Goal: Task Accomplishment & Management: Complete application form

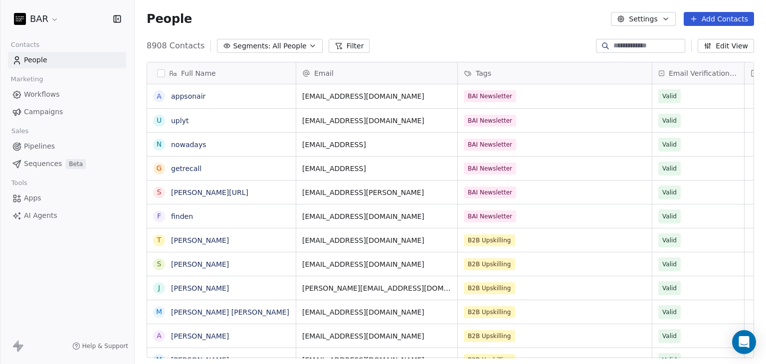
scroll to position [312, 623]
click at [722, 23] on button "Add Contacts" at bounding box center [719, 19] width 70 height 14
click at [714, 41] on span "Create new contact" at bounding box center [724, 40] width 68 height 10
type textarea "*********"
click at [475, 34] on html "BAR Contacts People Marketing Workflows Campaigns Sales Pipelines Sequences Bet…" at bounding box center [383, 182] width 766 height 364
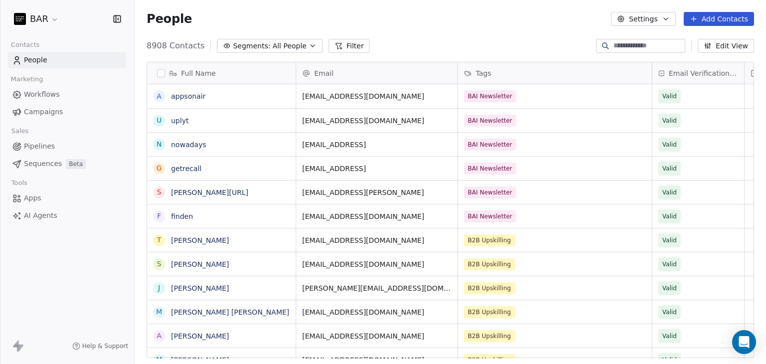
click at [722, 24] on button "Add Contacts" at bounding box center [719, 19] width 70 height 14
drag, startPoint x: 703, startPoint y: 40, endPoint x: 266, endPoint y: 138, distance: 447.2
click at [703, 40] on span "Create new contact" at bounding box center [724, 40] width 68 height 10
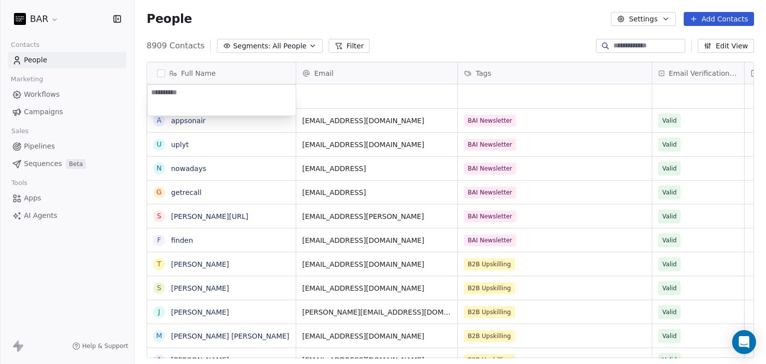
type textarea "*****"
click at [444, 28] on html "BAR Contacts People Marketing Workflows Campaigns Sales Pipelines Sequences Bet…" at bounding box center [383, 182] width 766 height 364
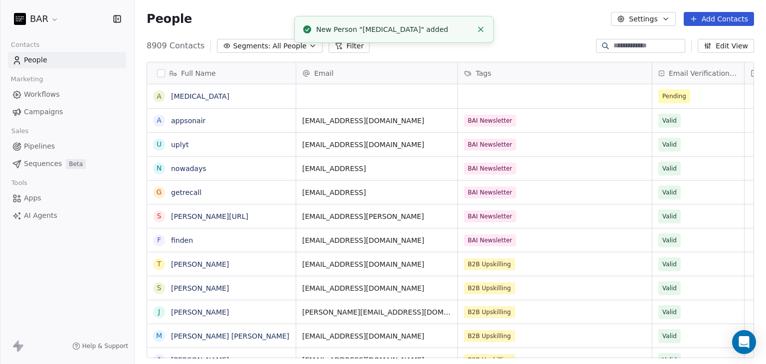
click at [706, 22] on button "Add Contacts" at bounding box center [719, 19] width 70 height 14
click at [714, 36] on span "Create new contact" at bounding box center [724, 40] width 68 height 10
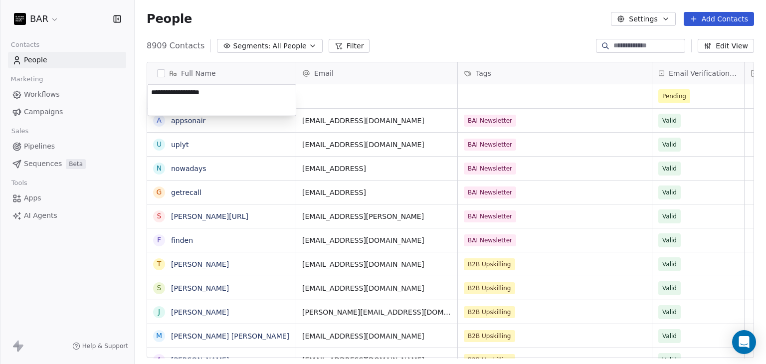
type textarea "*****"
click at [473, 25] on html "BAR Contacts People Marketing Workflows Campaigns Sales Pipelines Sequences Bet…" at bounding box center [383, 182] width 766 height 364
click at [714, 21] on button "Add Contacts" at bounding box center [719, 19] width 70 height 14
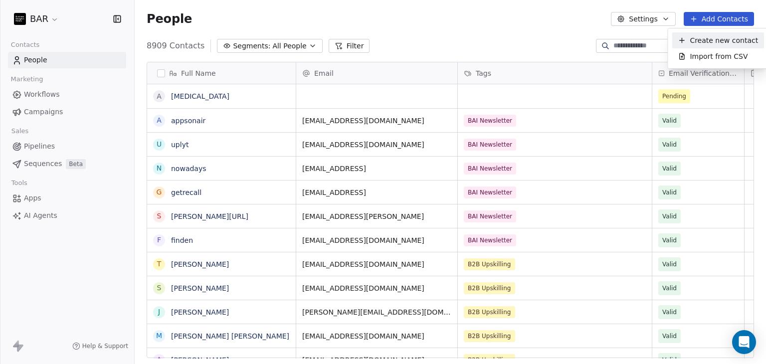
click at [710, 34] on div "Create new contact" at bounding box center [718, 40] width 92 height 16
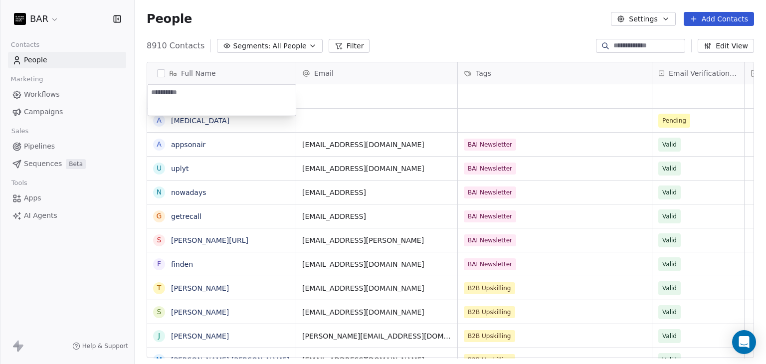
type textarea "**********"
click at [448, 48] on html "BAR Contacts People Marketing Workflows Campaigns Sales Pipelines Sequences Bet…" at bounding box center [383, 182] width 766 height 364
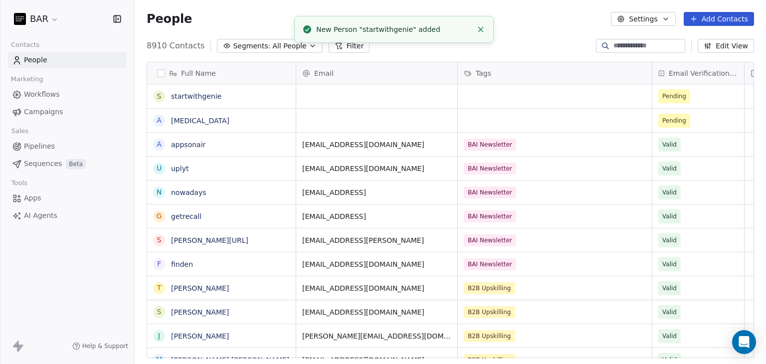
click at [711, 19] on button "Add Contacts" at bounding box center [719, 19] width 70 height 14
drag, startPoint x: 708, startPoint y: 39, endPoint x: 458, endPoint y: 77, distance: 252.6
click at [708, 39] on span "Create new contact" at bounding box center [724, 40] width 68 height 10
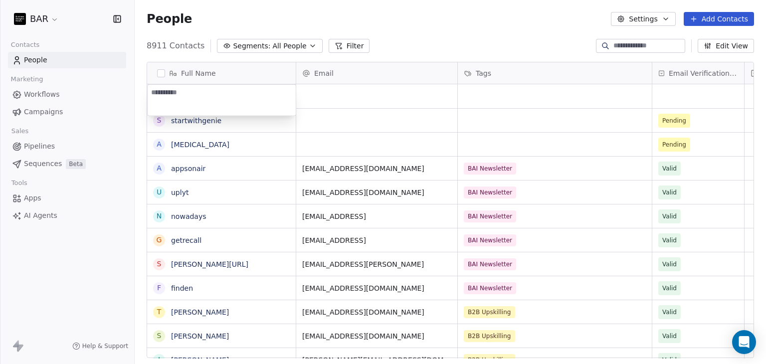
type textarea "**********"
click at [434, 37] on html "BAR Contacts People Marketing Workflows Campaigns Sales Pipelines Sequences Bet…" at bounding box center [383, 182] width 766 height 364
click at [725, 16] on button "Add Contacts" at bounding box center [719, 19] width 70 height 14
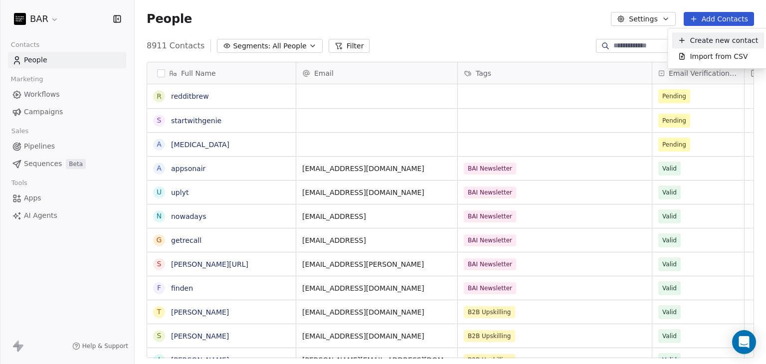
click at [708, 38] on span "Create new contact" at bounding box center [724, 40] width 68 height 10
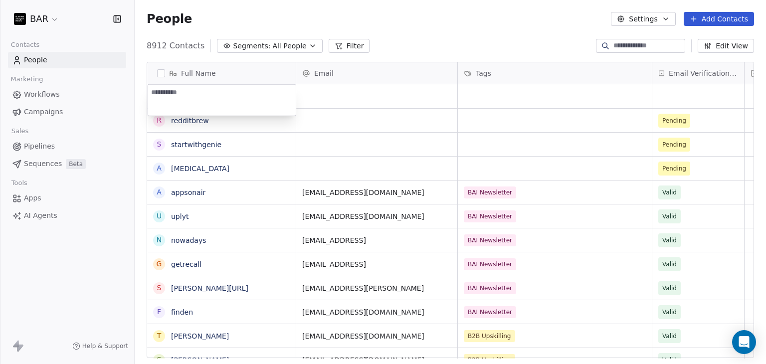
paste textarea "**********"
type textarea "**********"
drag, startPoint x: 392, startPoint y: 30, endPoint x: 397, endPoint y: 35, distance: 7.1
click at [393, 30] on html "BAR Contacts People Marketing Workflows Campaigns Sales Pipelines Sequences Bet…" at bounding box center [383, 182] width 766 height 364
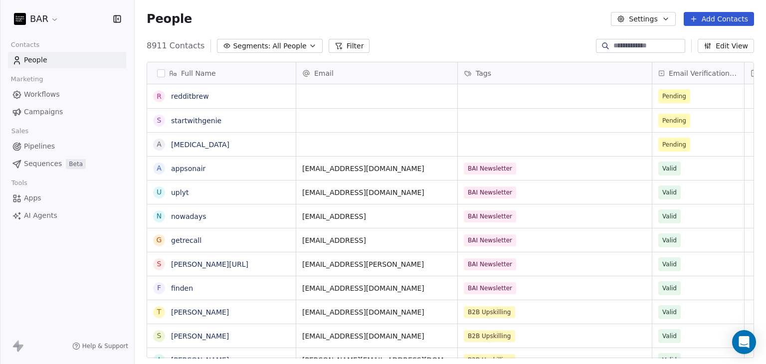
click at [461, 27] on div "People Settings Add Contacts" at bounding box center [450, 19] width 631 height 38
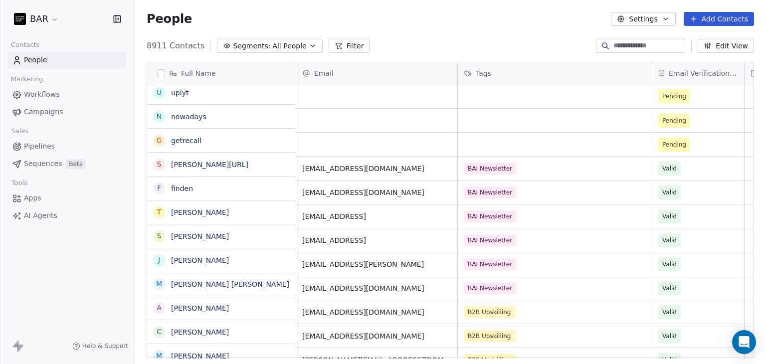
scroll to position [0, 0]
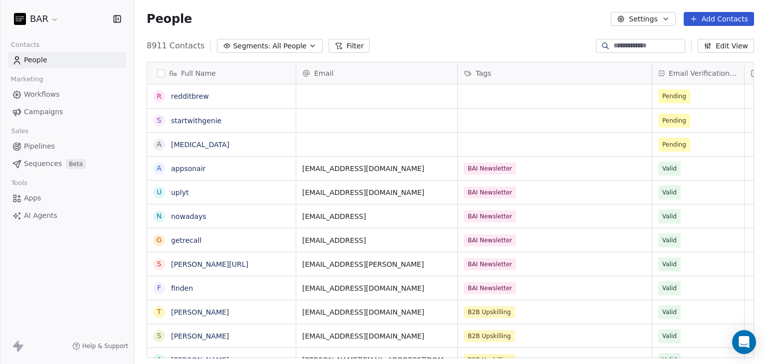
click at [433, 19] on div "People Settings Add Contacts" at bounding box center [450, 19] width 607 height 14
click at [714, 15] on button "Add Contacts" at bounding box center [719, 19] width 70 height 14
click at [706, 41] on span "Create new contact" at bounding box center [724, 40] width 68 height 10
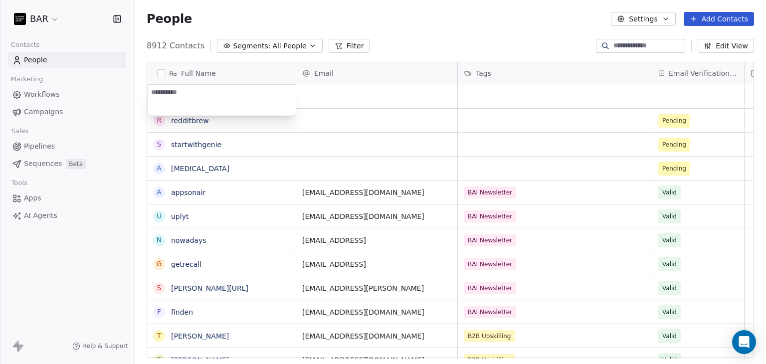
type textarea "**********"
click at [416, 35] on html "BAR Contacts People Marketing Workflows Campaigns Sales Pipelines Sequences Bet…" at bounding box center [383, 182] width 766 height 364
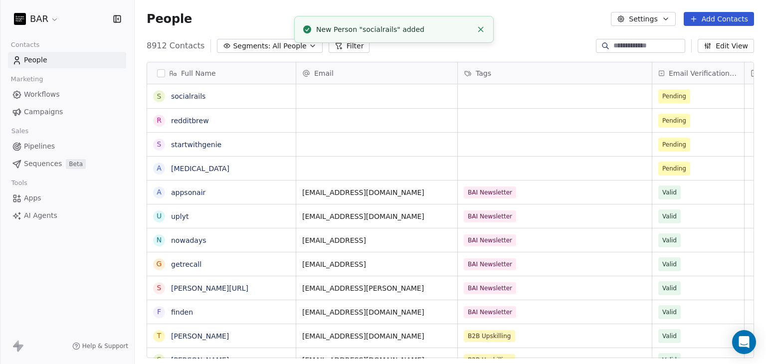
click at [538, 15] on div "People Settings Add Contacts" at bounding box center [450, 19] width 607 height 14
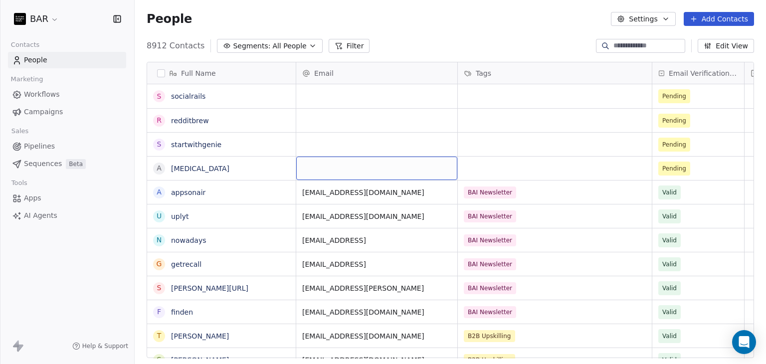
click at [326, 167] on div "grid" at bounding box center [376, 168] width 161 height 23
type input "**********"
click at [431, 31] on html "BAR Contacts People Marketing Workflows Campaigns Sales Pipelines Sequences Bet…" at bounding box center [383, 182] width 766 height 364
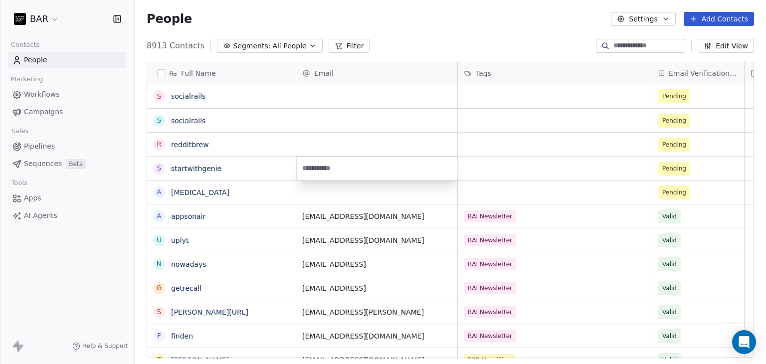
click at [353, 196] on html "BAR Contacts People Marketing Workflows Campaigns Sales Pipelines Sequences Bet…" at bounding box center [383, 182] width 766 height 364
click at [351, 196] on div "grid" at bounding box center [376, 192] width 161 height 23
type input "**********"
click at [478, 197] on html "BAR Contacts People Marketing Workflows Campaigns Sales Pipelines Sequences Bet…" at bounding box center [383, 182] width 766 height 364
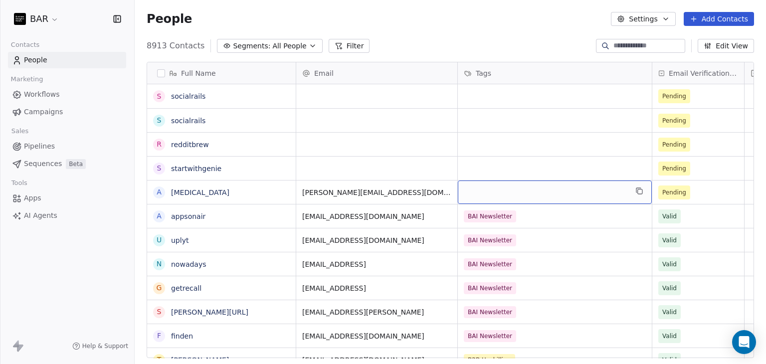
click at [500, 195] on div "grid" at bounding box center [555, 192] width 194 height 23
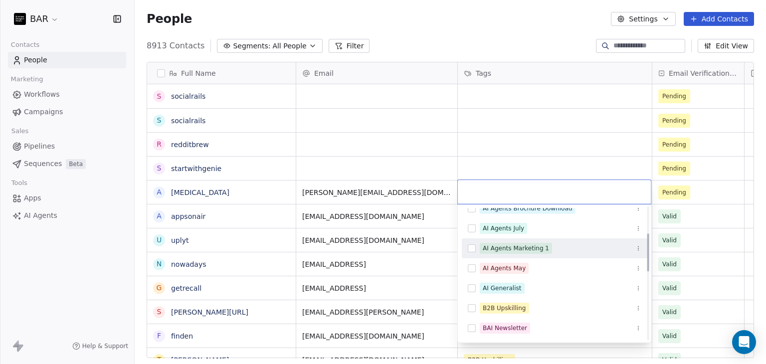
scroll to position [150, 0]
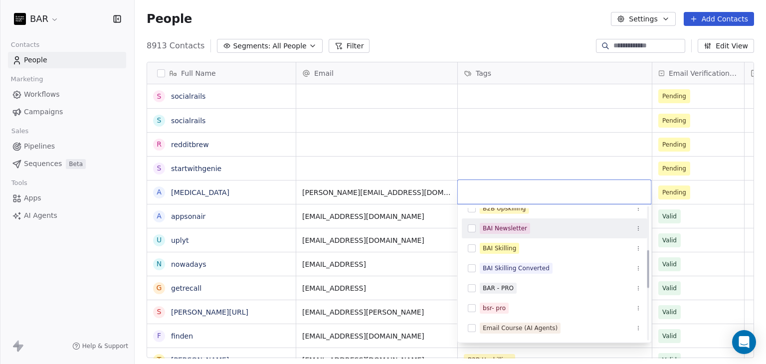
click at [501, 230] on div "BAI Newsletter" at bounding box center [505, 228] width 44 height 9
click at [436, 24] on html "BAR Contacts People Marketing Workflows Campaigns Sales Pipelines Sequences Bet…" at bounding box center [383, 182] width 766 height 364
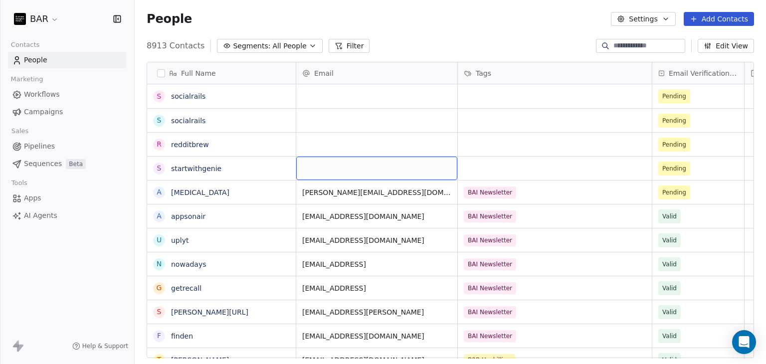
click at [342, 173] on div "grid" at bounding box center [376, 168] width 161 height 23
type input "**********"
click at [414, 40] on html "BAR Contacts People Marketing Workflows Campaigns Sales Pipelines Sequences Bet…" at bounding box center [383, 182] width 766 height 364
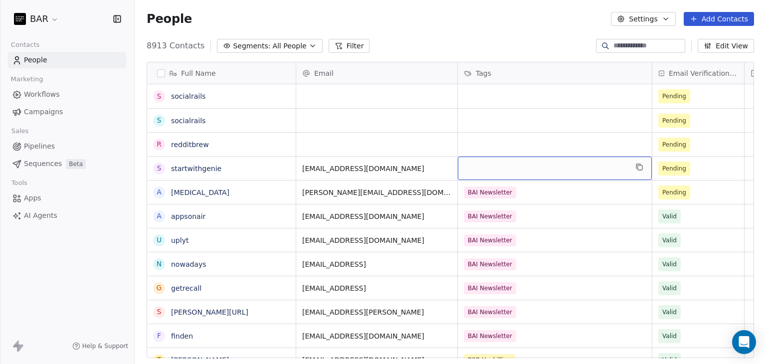
click at [496, 172] on div "grid" at bounding box center [555, 168] width 194 height 23
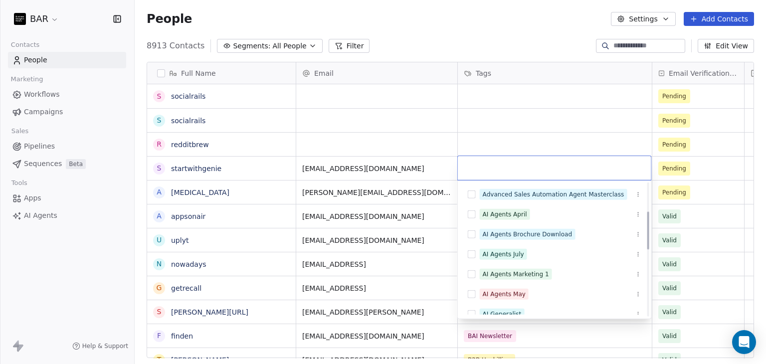
scroll to position [100, 0]
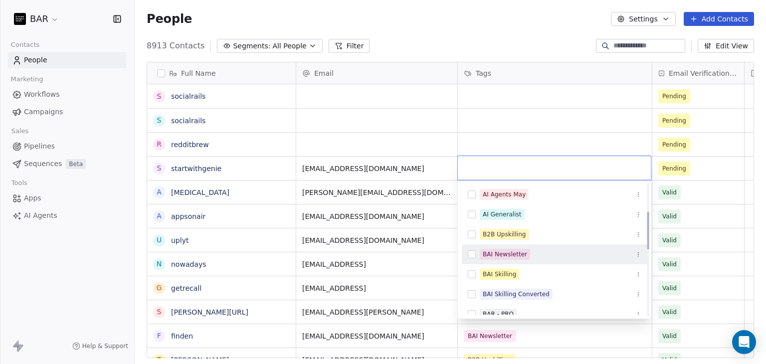
click at [491, 251] on div "BAI Newsletter" at bounding box center [505, 254] width 44 height 9
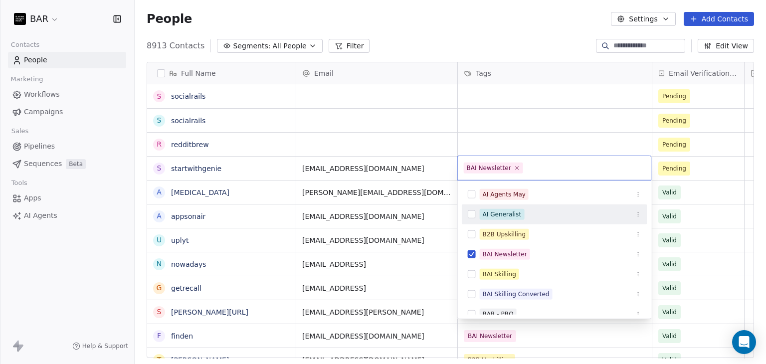
click at [425, 39] on html "BAR Contacts People Marketing Workflows Campaigns Sales Pipelines Sequences Bet…" at bounding box center [383, 182] width 766 height 364
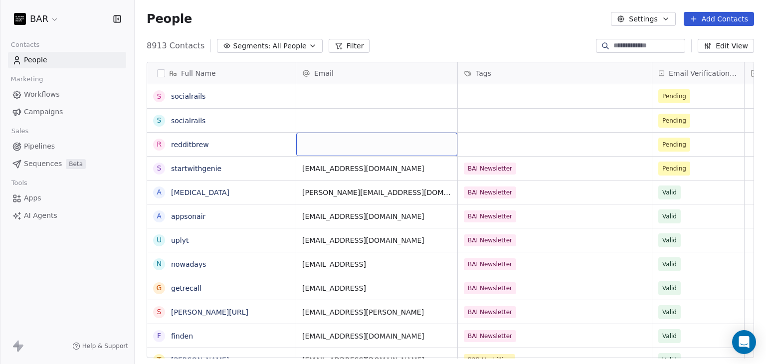
click at [345, 139] on div "grid" at bounding box center [376, 144] width 161 height 23
type input "**********"
click at [440, 18] on html "BAR Contacts People Marketing Workflows Campaigns Sales Pipelines Sequences Bet…" at bounding box center [383, 182] width 766 height 364
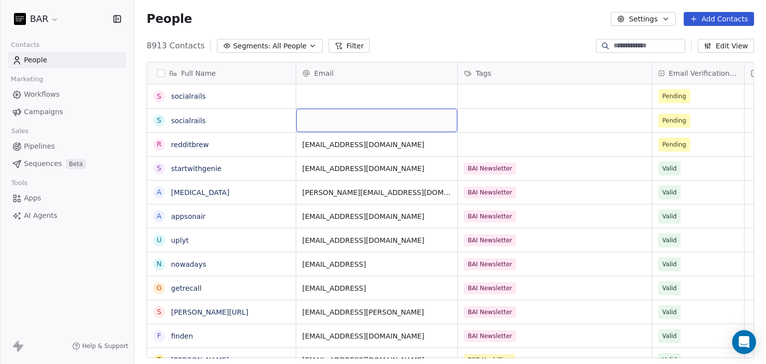
click at [385, 122] on div "grid" at bounding box center [376, 120] width 161 height 23
type input "**********"
click at [376, 19] on html "BAR Contacts People Marketing Workflows Campaigns Sales Pipelines Sequences Bet…" at bounding box center [383, 182] width 766 height 364
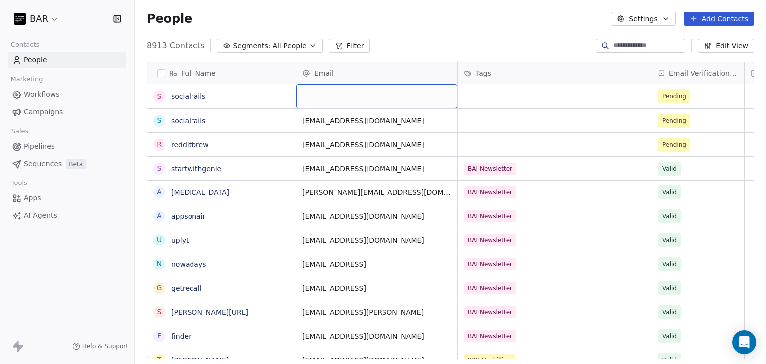
click at [335, 94] on div "grid" at bounding box center [376, 96] width 161 height 24
type input "**********"
click at [425, 58] on html "BAR Contacts People Marketing Workflows Campaigns Sales Pipelines Sequences Bet…" at bounding box center [383, 182] width 766 height 364
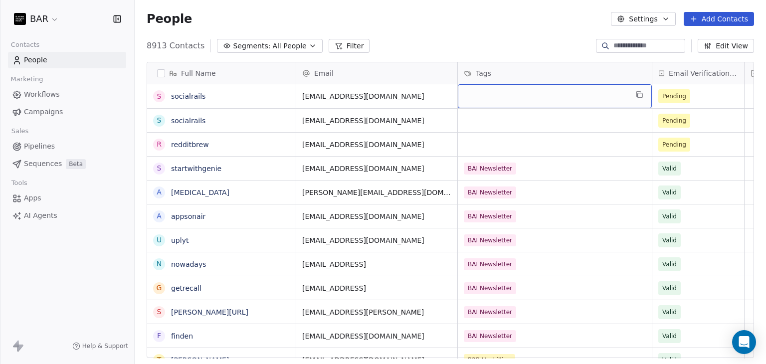
click at [491, 93] on div "grid" at bounding box center [555, 96] width 194 height 24
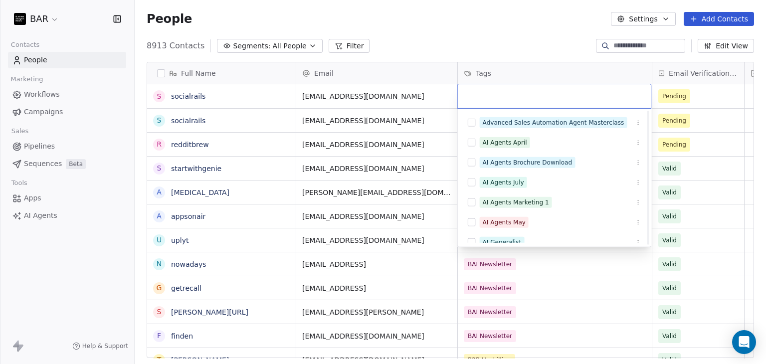
scroll to position [150, 0]
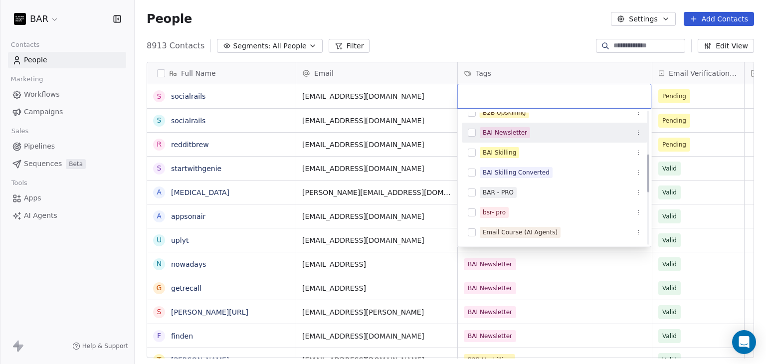
click at [521, 140] on div "BAI Newsletter" at bounding box center [555, 133] width 186 height 16
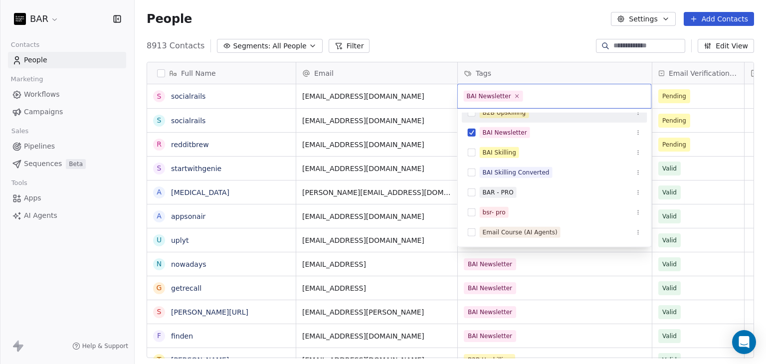
click at [536, 62] on html "BAR Contacts People Marketing Workflows Campaigns Sales Pipelines Sequences Bet…" at bounding box center [383, 182] width 766 height 364
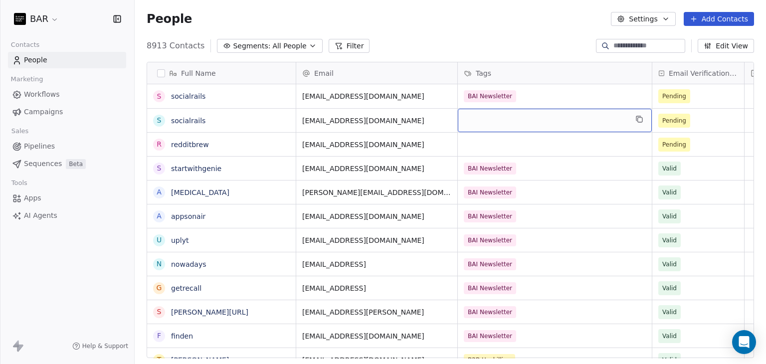
click at [493, 121] on div "grid" at bounding box center [555, 120] width 194 height 23
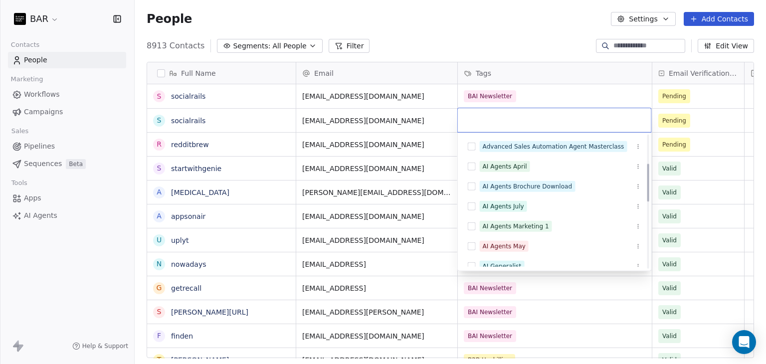
scroll to position [100, 0]
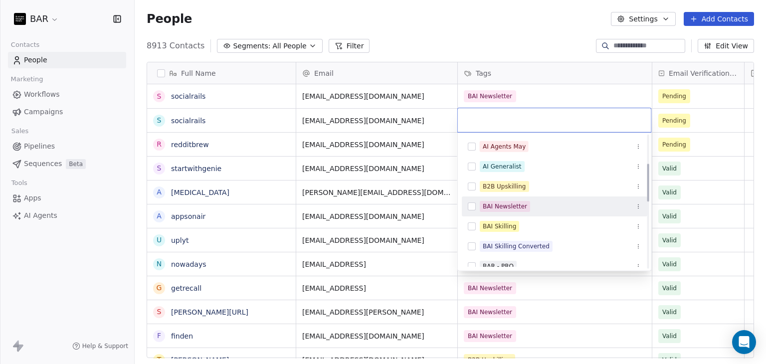
click at [504, 210] on div "BAI Newsletter" at bounding box center [505, 206] width 44 height 9
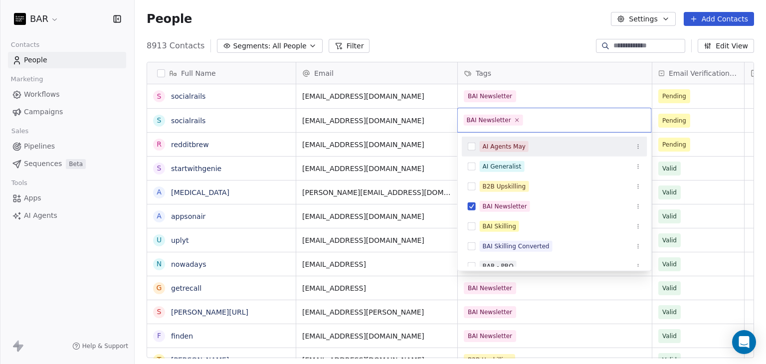
click at [546, 46] on html "BAR Contacts People Marketing Workflows Campaigns Sales Pipelines Sequences Bet…" at bounding box center [383, 182] width 766 height 364
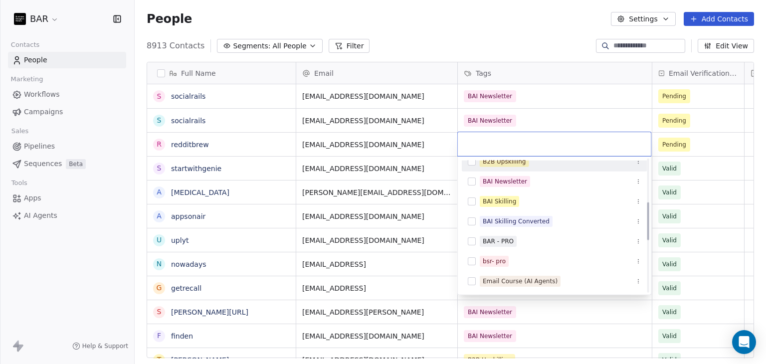
scroll to position [150, 0]
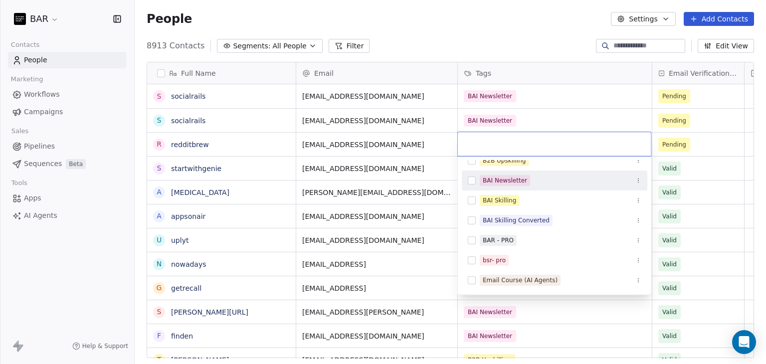
click at [507, 175] on span "BAI Newsletter" at bounding box center [505, 180] width 50 height 11
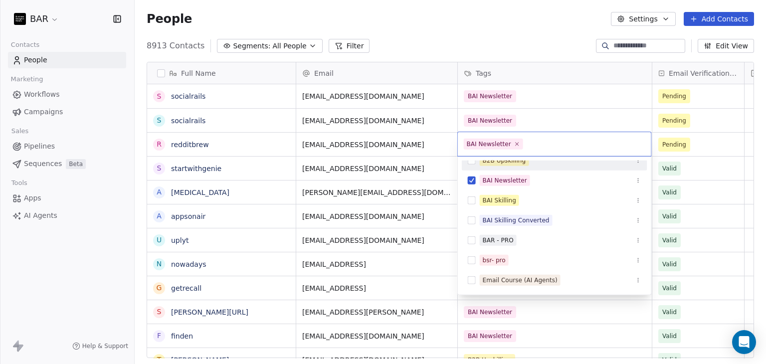
click at [517, 16] on html "BAR Contacts People Marketing Workflows Campaigns Sales Pipelines Sequences Bet…" at bounding box center [383, 182] width 766 height 364
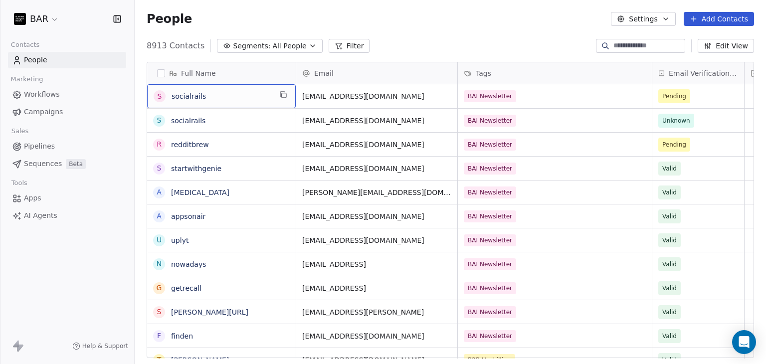
click at [224, 90] on div "s socialrails" at bounding box center [213, 96] width 118 height 12
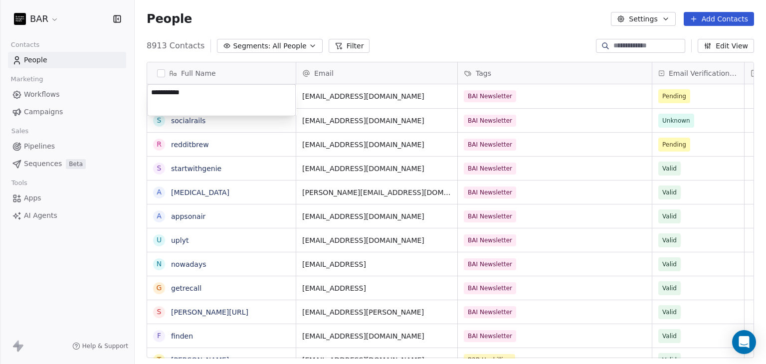
click at [168, 93] on textarea "**********" at bounding box center [222, 100] width 148 height 31
click at [170, 93] on textarea "**********" at bounding box center [222, 100] width 148 height 31
type textarea "********"
click at [397, 37] on html "BAR Contacts People Marketing Workflows Campaigns Sales Pipelines Sequences Bet…" at bounding box center [383, 182] width 766 height 364
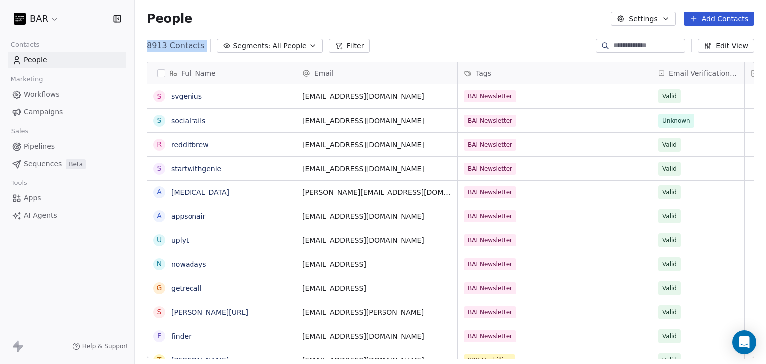
click at [388, 40] on div "8913 Contacts Segments: All People Filter Edit View" at bounding box center [450, 46] width 631 height 16
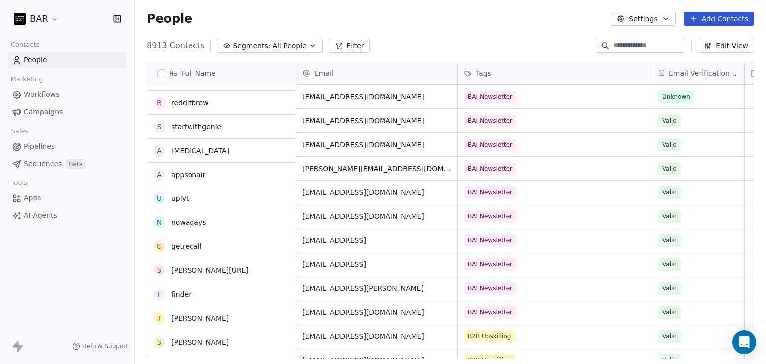
scroll to position [0, 0]
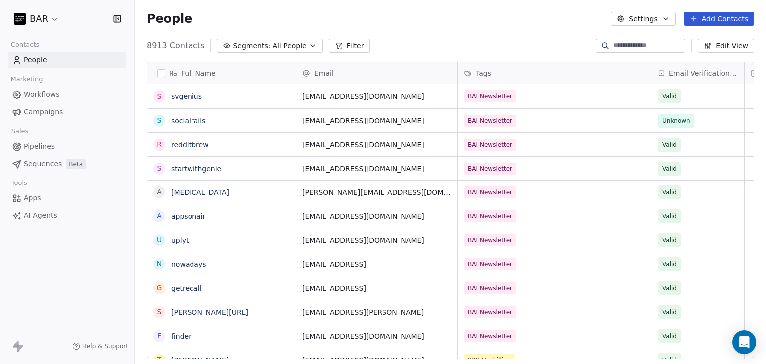
click at [709, 25] on button "Add Contacts" at bounding box center [719, 19] width 70 height 14
click at [713, 39] on span "Create new contact" at bounding box center [724, 40] width 68 height 10
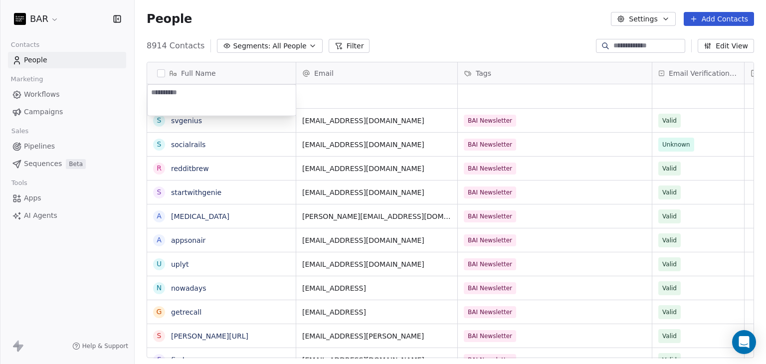
paste textarea "*******"
type textarea "*******"
click at [410, 30] on html "BAR Contacts People Marketing Workflows Campaigns Sales Pipelines Sequences Bet…" at bounding box center [383, 182] width 766 height 364
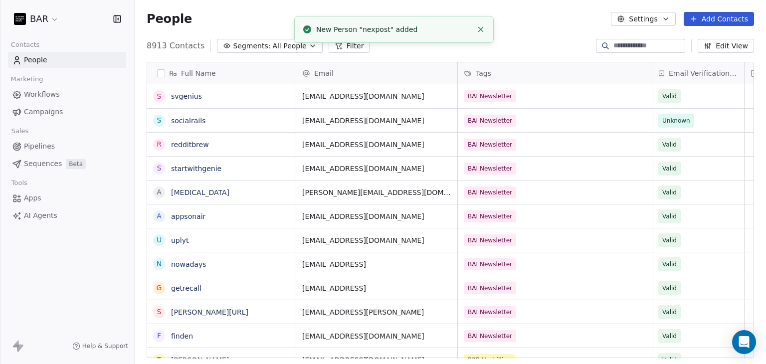
click at [534, 20] on div "People Settings Add Contacts" at bounding box center [450, 19] width 607 height 14
click at [708, 19] on button "Add Contacts" at bounding box center [719, 19] width 70 height 14
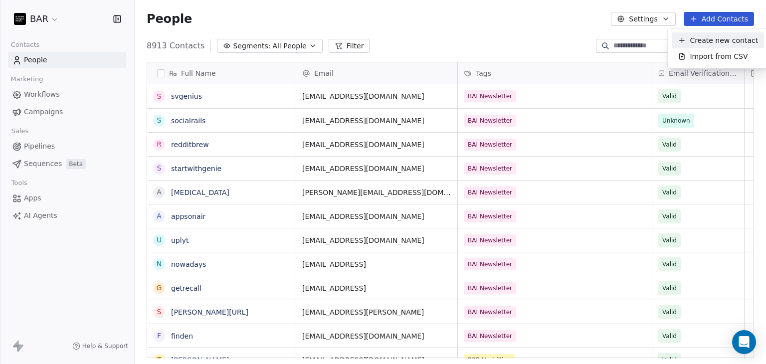
click at [708, 38] on span "Create new contact" at bounding box center [724, 40] width 68 height 10
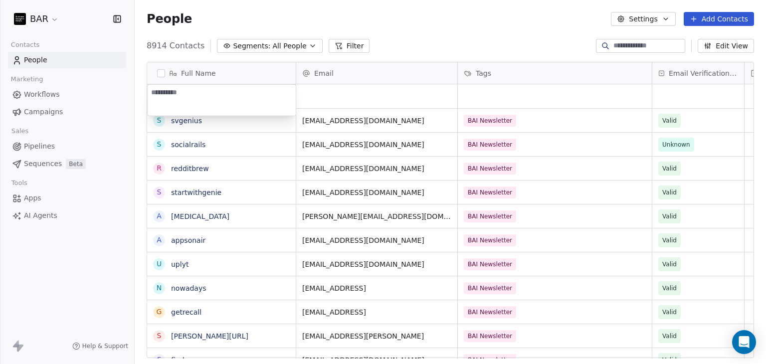
paste textarea "**********"
type textarea "**********"
click at [453, 41] on html "BAR Contacts People Marketing Workflows Campaigns Sales Pipelines Sequences Bet…" at bounding box center [383, 182] width 766 height 364
click at [726, 23] on button "Add Contacts" at bounding box center [719, 19] width 70 height 14
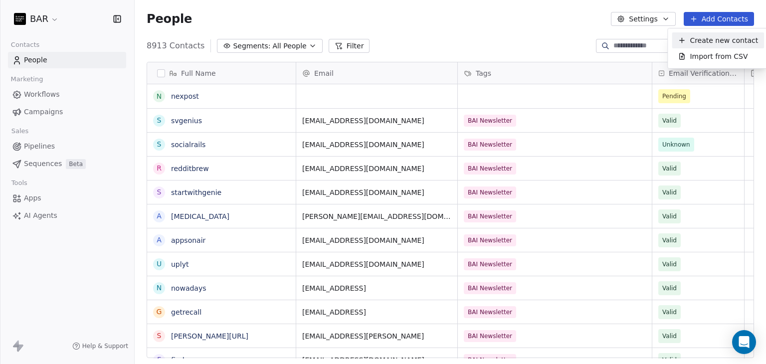
click at [709, 39] on span "Create new contact" at bounding box center [724, 40] width 68 height 10
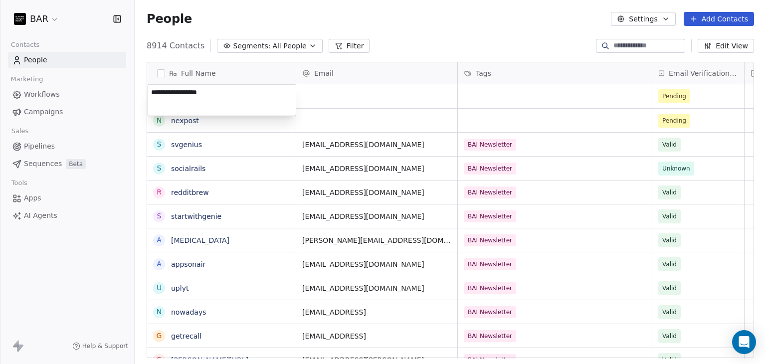
type textarea "**********"
click at [419, 38] on html "BAR Contacts People Marketing Workflows Campaigns Sales Pipelines Sequences Bet…" at bounding box center [383, 182] width 766 height 364
click at [698, 22] on icon at bounding box center [694, 19] width 8 height 8
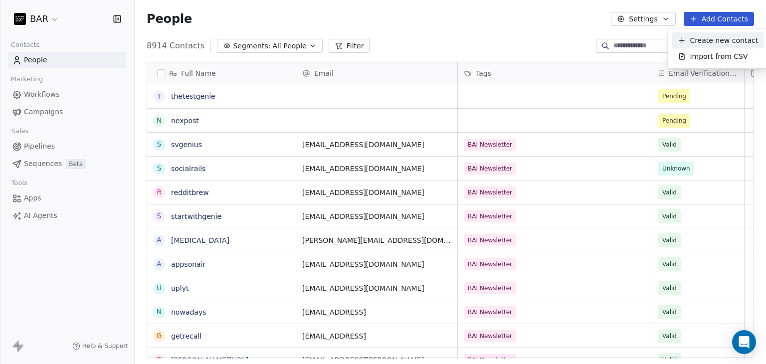
click at [699, 42] on span "Create new contact" at bounding box center [724, 40] width 68 height 10
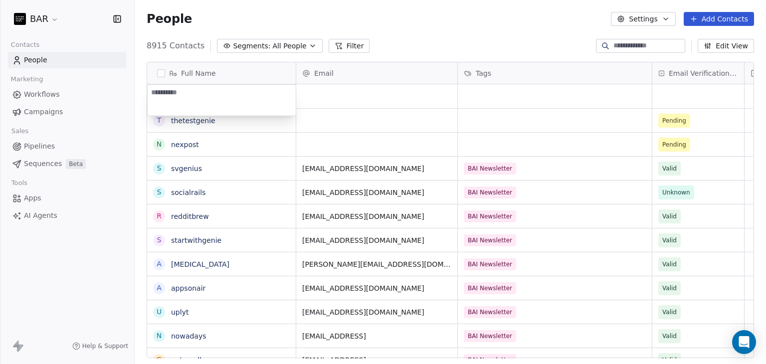
type textarea "******"
click at [400, 35] on html "BAR Contacts People Marketing Workflows Campaigns Sales Pipelines Sequences Bet…" at bounding box center [383, 182] width 766 height 364
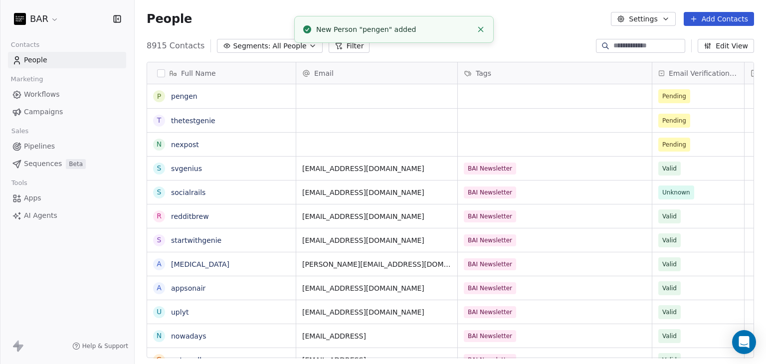
click at [723, 20] on button "Add Contacts" at bounding box center [719, 19] width 70 height 14
click at [716, 39] on span "Create new contact" at bounding box center [724, 40] width 68 height 10
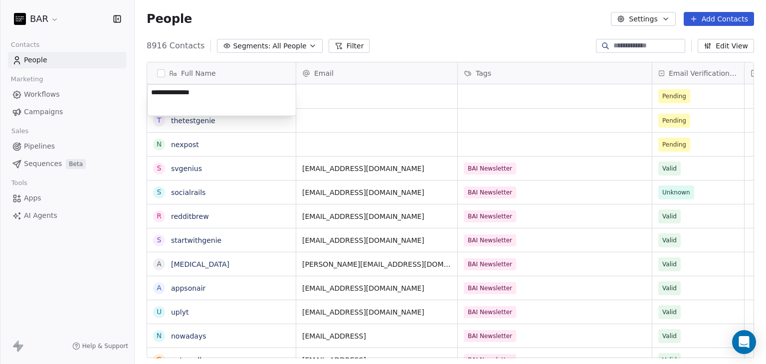
type textarea "******"
click at [527, 14] on html "BAR Contacts People Marketing Workflows Campaigns Sales Pipelines Sequences Bet…" at bounding box center [383, 182] width 766 height 364
click at [706, 27] on div "People Settings Add Contacts" at bounding box center [450, 19] width 631 height 38
click at [706, 22] on button "Add Contacts" at bounding box center [719, 19] width 70 height 14
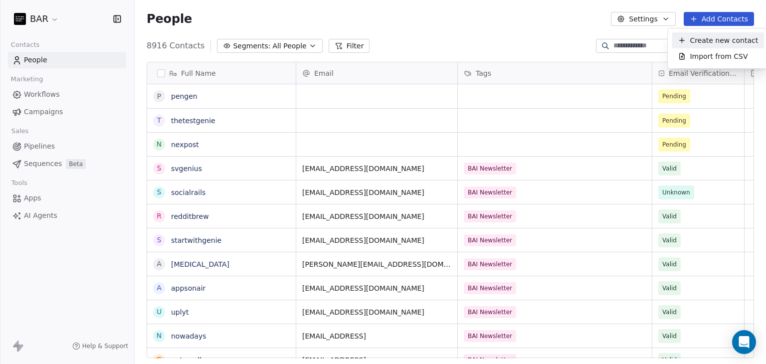
drag, startPoint x: 707, startPoint y: 32, endPoint x: 568, endPoint y: 47, distance: 139.9
click at [707, 32] on div "Create new contact" at bounding box center [718, 40] width 92 height 16
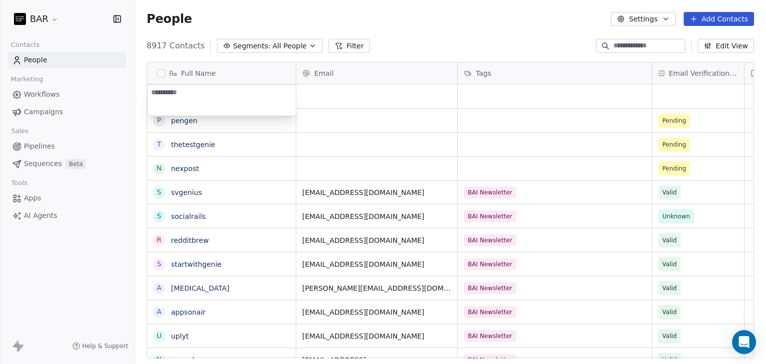
type textarea "*********"
click at [533, 24] on html "BAR Contacts People Marketing Workflows Campaigns Sales Pipelines Sequences Bet…" at bounding box center [383, 182] width 766 height 364
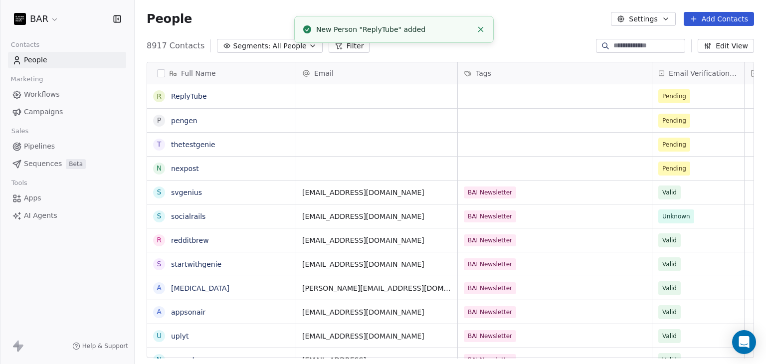
click at [734, 21] on button "Add Contacts" at bounding box center [719, 19] width 70 height 14
click at [731, 36] on span "Create new contact" at bounding box center [724, 40] width 68 height 10
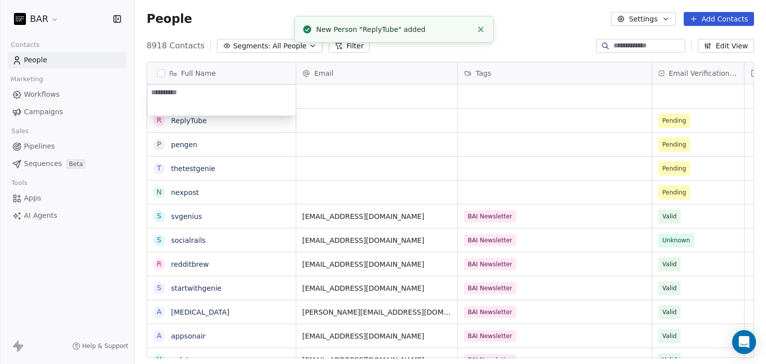
type textarea "*******"
click at [525, 42] on html "BAR Contacts People Marketing Workflows Campaigns Sales Pipelines Sequences Bet…" at bounding box center [383, 182] width 766 height 364
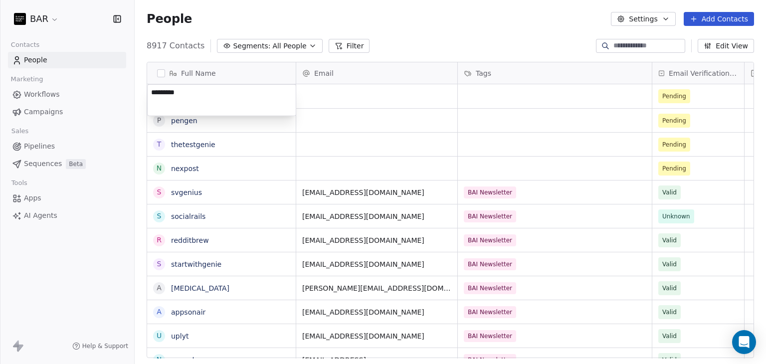
click at [506, 22] on html "BAR Contacts People Marketing Workflows Campaigns Sales Pipelines Sequences Bet…" at bounding box center [383, 182] width 766 height 364
click at [714, 20] on button "Add Contacts" at bounding box center [719, 19] width 70 height 14
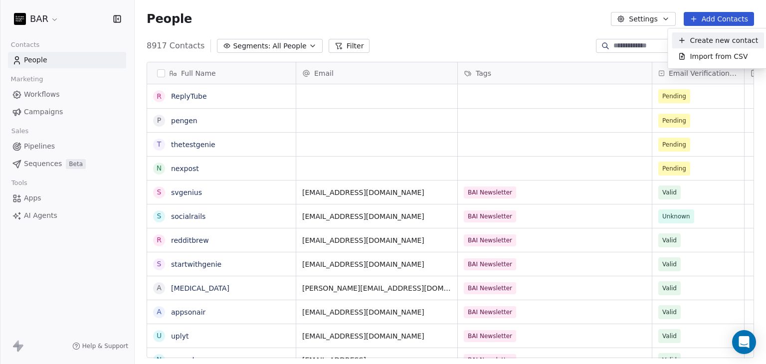
click at [712, 38] on span "Create new contact" at bounding box center [724, 40] width 68 height 10
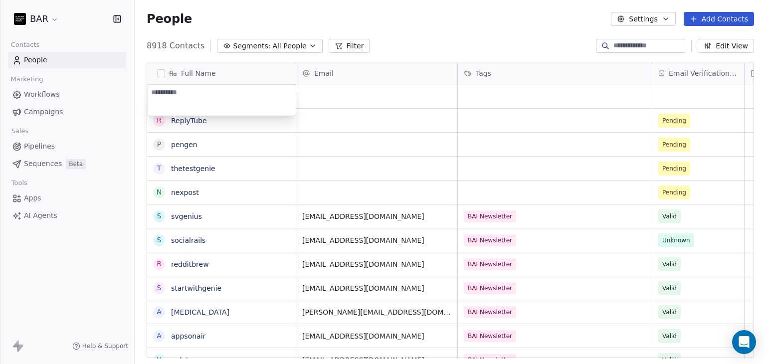
type textarea "*******"
click at [457, 16] on html "BAR Contacts People Marketing Workflows Campaigns Sales Pipelines Sequences Bet…" at bounding box center [383, 182] width 766 height 364
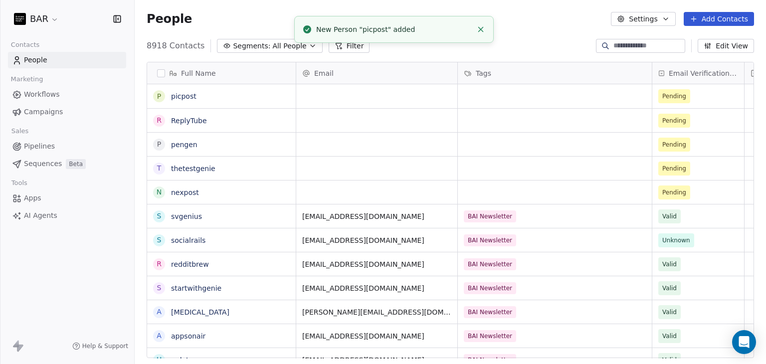
click at [730, 20] on button "Add Contacts" at bounding box center [719, 19] width 70 height 14
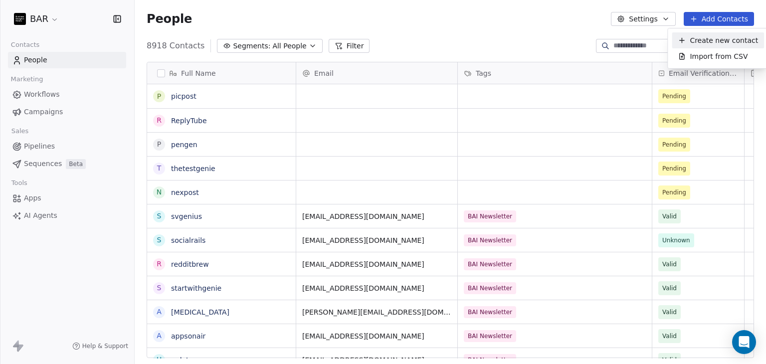
click at [715, 41] on span "Create new contact" at bounding box center [724, 40] width 68 height 10
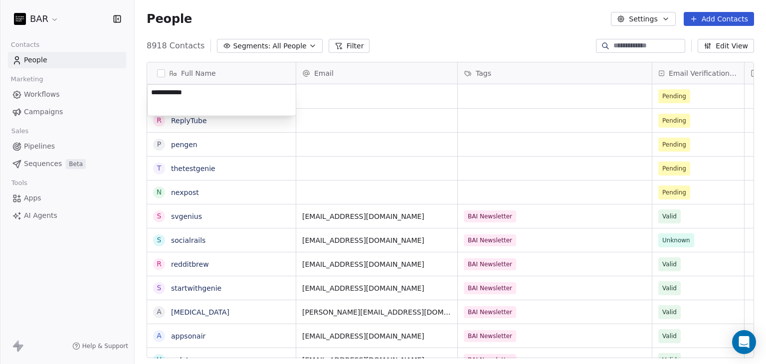
type textarea "*******"
click at [479, 32] on html "BAR Contacts People Marketing Workflows Campaigns Sales Pipelines Sequences Bet…" at bounding box center [383, 182] width 766 height 364
click at [728, 24] on div "People Settings Add Contacts" at bounding box center [450, 19] width 631 height 38
click at [722, 19] on button "Add Contacts" at bounding box center [719, 19] width 70 height 14
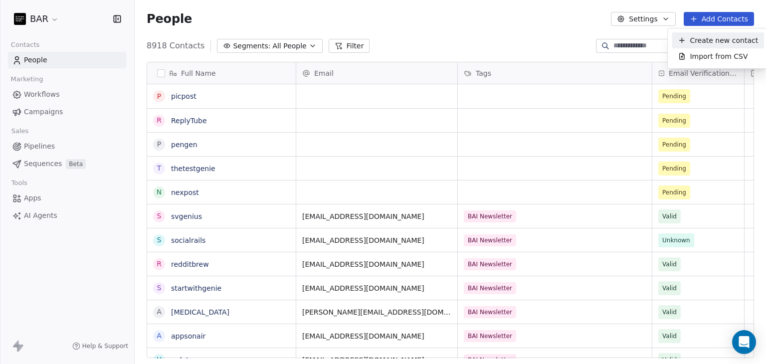
click at [700, 43] on span "Create new contact" at bounding box center [724, 40] width 68 height 10
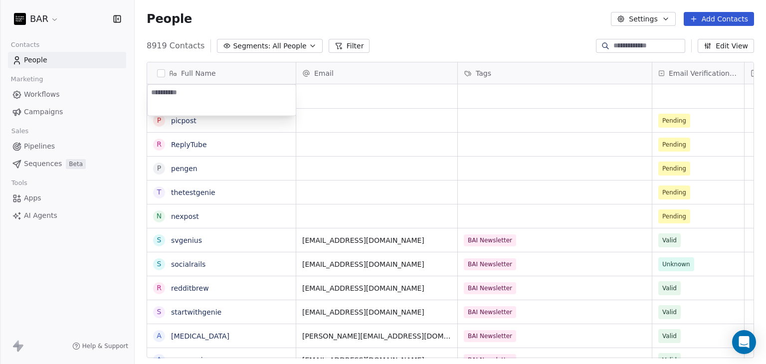
type textarea "*****"
click at [456, 30] on html "BAR Contacts People Marketing Workflows Campaigns Sales Pipelines Sequences Bet…" at bounding box center [383, 182] width 766 height 364
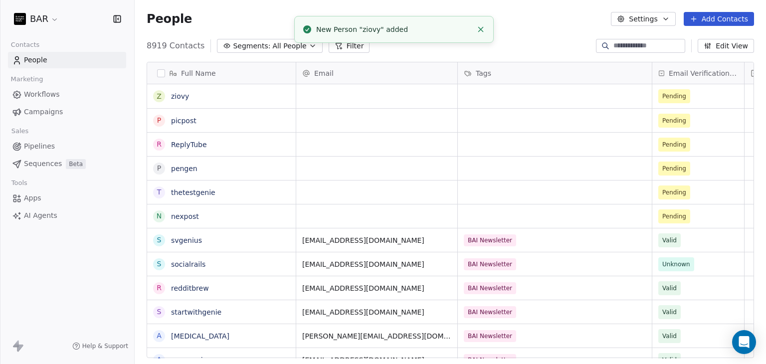
click at [738, 23] on button "Add Contacts" at bounding box center [719, 19] width 70 height 14
drag, startPoint x: 722, startPoint y: 40, endPoint x: 270, endPoint y: 146, distance: 464.2
click at [722, 39] on span "Create new contact" at bounding box center [724, 40] width 68 height 10
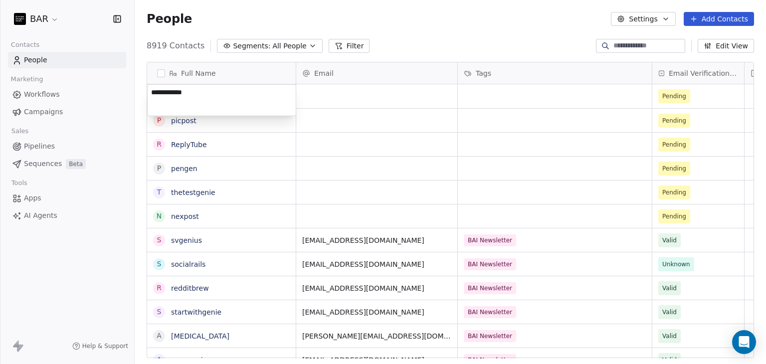
type textarea "*****"
click at [528, 21] on html "BAR Contacts People Marketing Workflows Campaigns Sales Pipelines Sequences Bet…" at bounding box center [383, 182] width 766 height 364
click at [714, 19] on button "Add Contacts" at bounding box center [719, 19] width 70 height 14
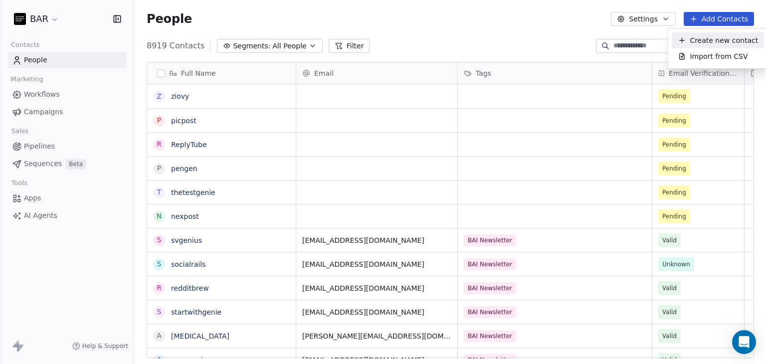
click at [705, 41] on span "Create new contact" at bounding box center [724, 40] width 68 height 10
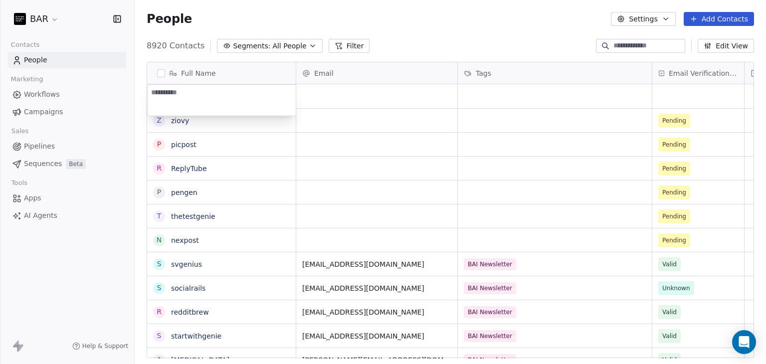
type textarea "*******"
drag, startPoint x: 459, startPoint y: 37, endPoint x: 237, endPoint y: 58, distance: 222.5
click at [460, 36] on html "BAR Contacts People Marketing Workflows Campaigns Sales Pipelines Sequences Bet…" at bounding box center [383, 182] width 766 height 364
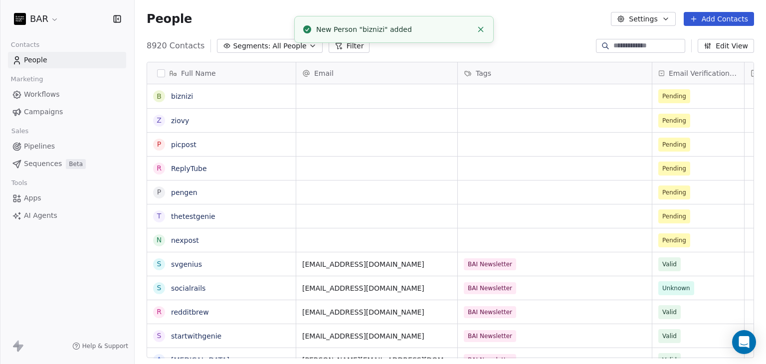
click at [550, 43] on div "8920 Contacts Segments: All People Filter Edit View" at bounding box center [450, 46] width 631 height 16
click at [722, 19] on button "Add Contacts" at bounding box center [719, 19] width 70 height 14
click at [715, 41] on span "Create new contact" at bounding box center [724, 40] width 68 height 10
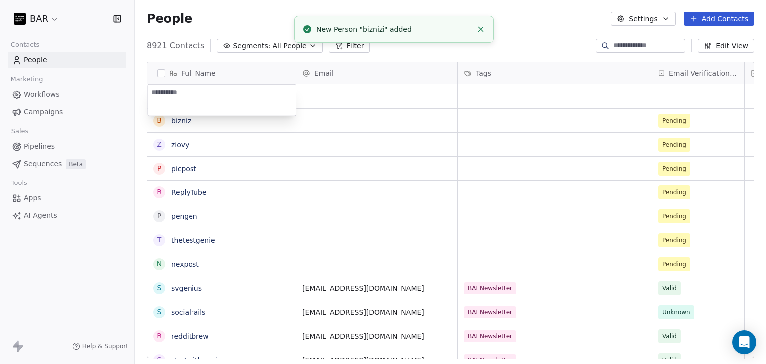
type textarea "*********"
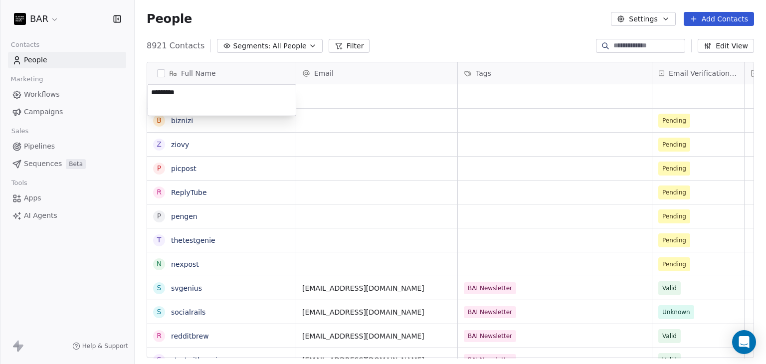
click at [563, 38] on html "BAR Contacts People Marketing Workflows Campaigns Sales Pipelines Sequences Bet…" at bounding box center [383, 182] width 766 height 364
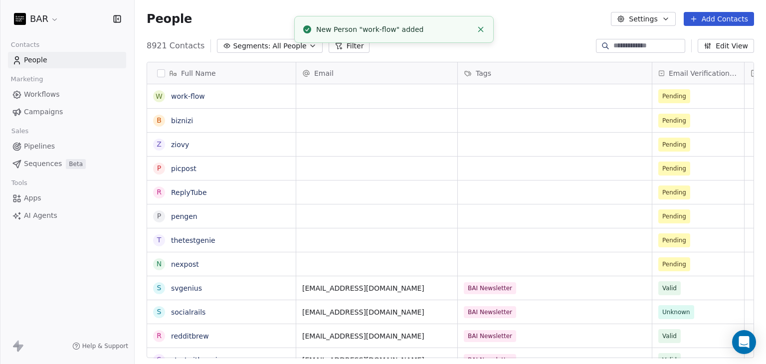
click at [578, 27] on div "People Settings Add Contacts" at bounding box center [450, 19] width 631 height 38
click at [738, 18] on button "Add Contacts" at bounding box center [719, 19] width 70 height 14
drag, startPoint x: 714, startPoint y: 43, endPoint x: 204, endPoint y: 146, distance: 519.9
click at [714, 42] on span "Create new contact" at bounding box center [724, 40] width 68 height 10
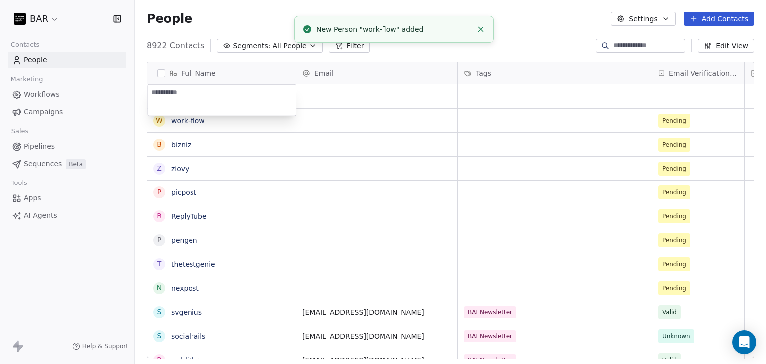
type textarea "*******"
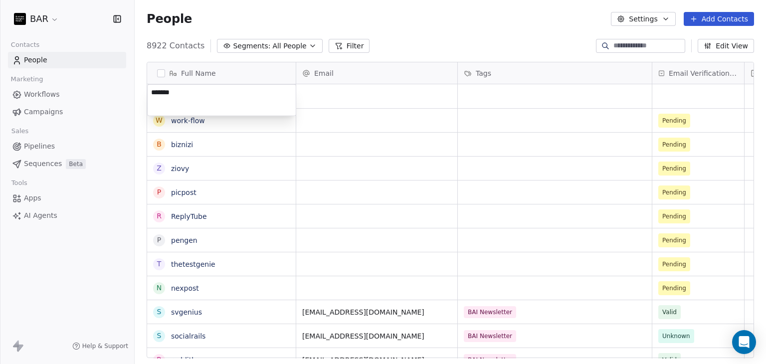
click at [510, 34] on html "BAR Contacts People Marketing Workflows Campaigns Sales Pipelines Sequences Bet…" at bounding box center [383, 182] width 766 height 364
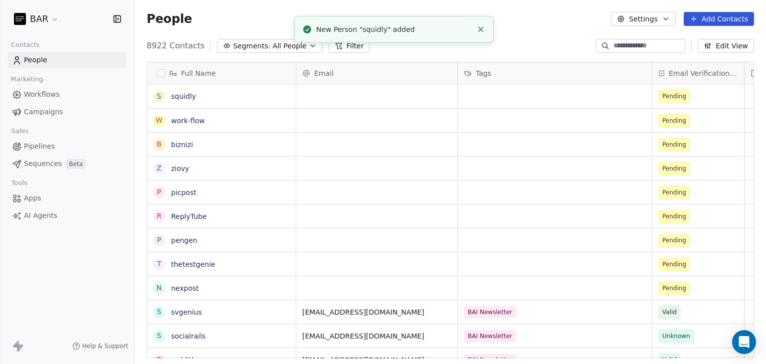
click at [730, 23] on button "Add Contacts" at bounding box center [719, 19] width 70 height 14
click at [714, 35] on span "Create new contact" at bounding box center [724, 40] width 68 height 10
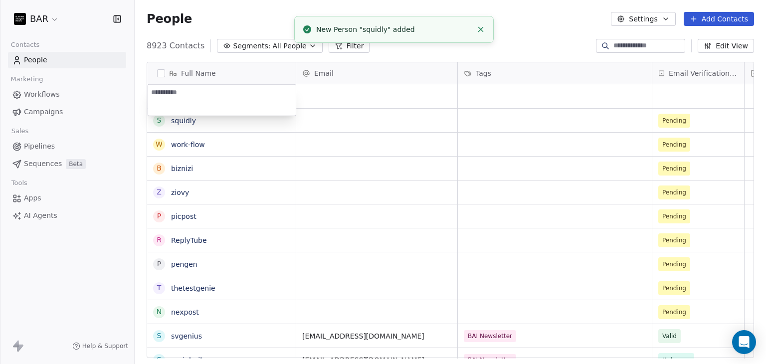
type textarea "*********"
click at [545, 28] on html "BAR Contacts People Marketing Workflows Campaigns Sales Pipelines Sequences Bet…" at bounding box center [383, 182] width 766 height 364
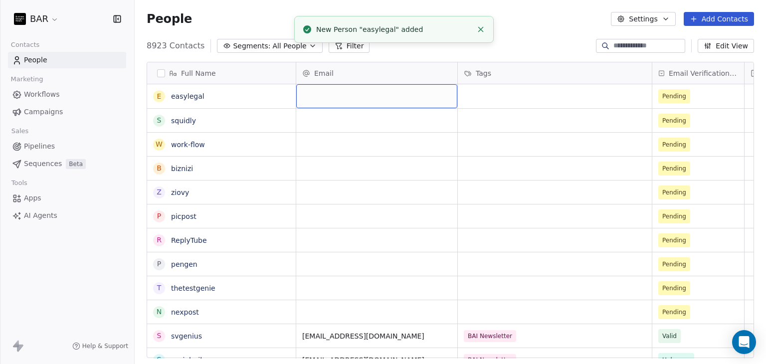
click at [348, 102] on div "grid" at bounding box center [376, 96] width 161 height 24
type input "**********"
click at [527, 101] on html "BAR Contacts People Marketing Workflows Campaigns Sales Pipelines Sequences Bet…" at bounding box center [383, 182] width 766 height 364
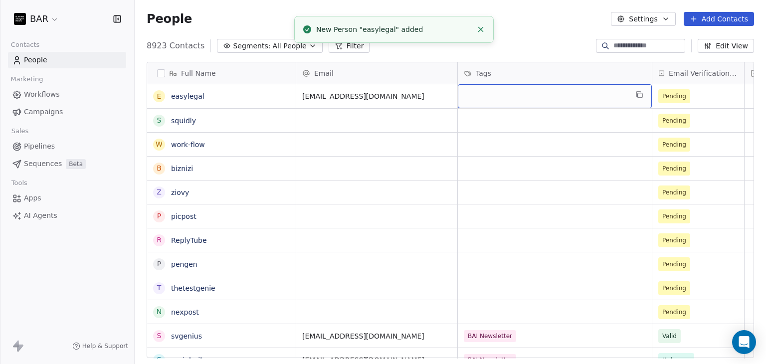
click at [520, 100] on div "grid" at bounding box center [555, 96] width 194 height 24
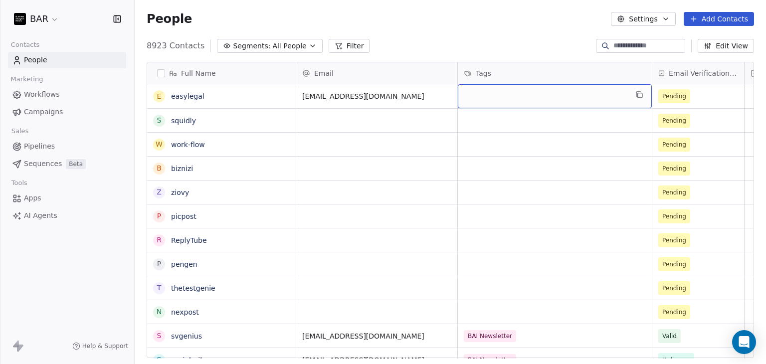
click at [509, 99] on div "grid" at bounding box center [555, 96] width 194 height 24
click at [508, 99] on div "grid" at bounding box center [555, 96] width 194 height 24
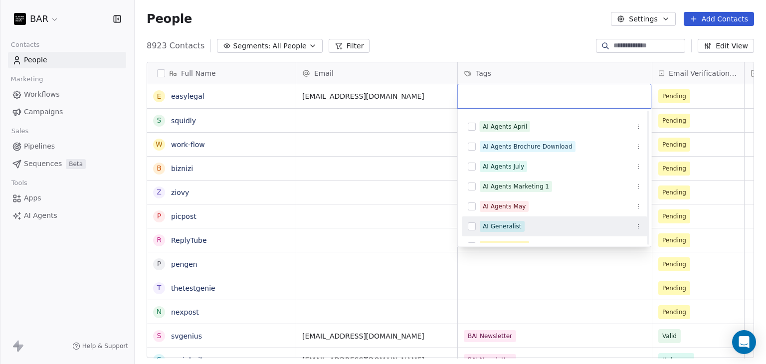
scroll to position [50, 0]
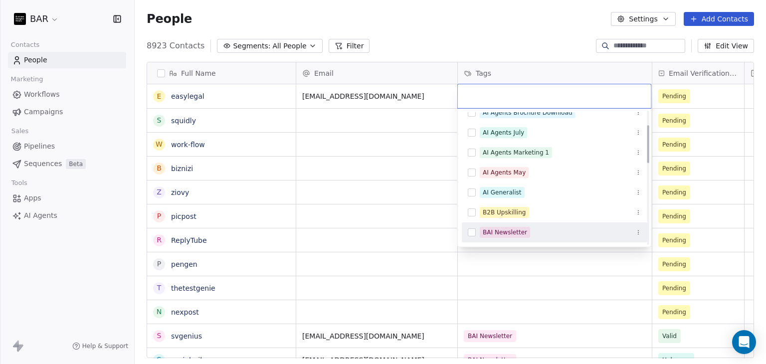
click at [495, 230] on div "BAI Newsletter" at bounding box center [505, 232] width 44 height 9
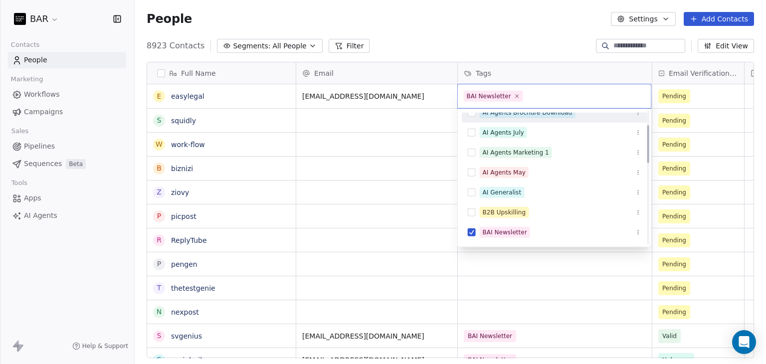
click at [508, 38] on html "BAR Contacts People Marketing Workflows Campaigns Sales Pipelines Sequences Bet…" at bounding box center [383, 182] width 766 height 364
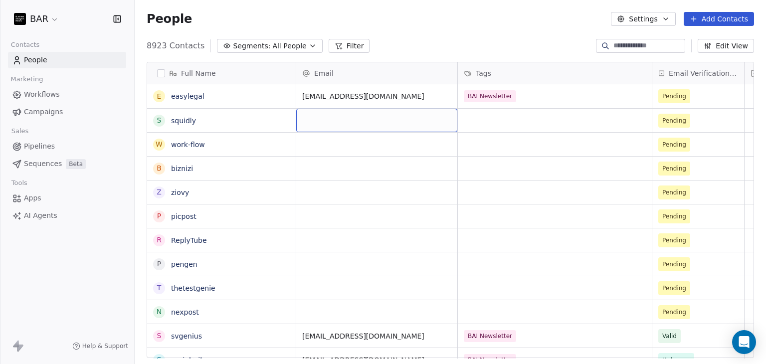
click at [337, 122] on div "grid" at bounding box center [376, 120] width 161 height 23
type input "**********"
click at [547, 126] on html "BAR Contacts People Marketing Workflows Campaigns Sales Pipelines Sequences Bet…" at bounding box center [383, 182] width 766 height 364
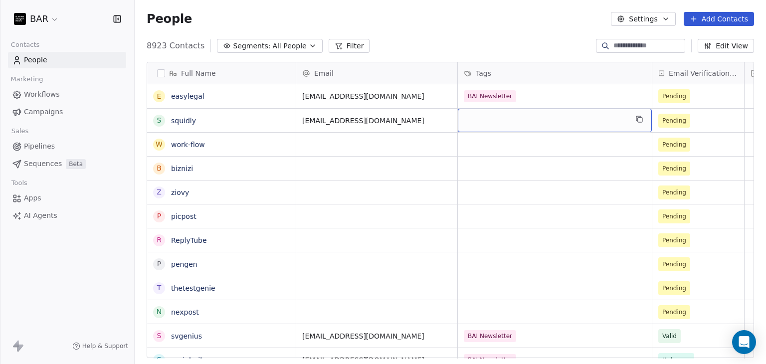
click at [513, 126] on div "grid" at bounding box center [555, 120] width 194 height 23
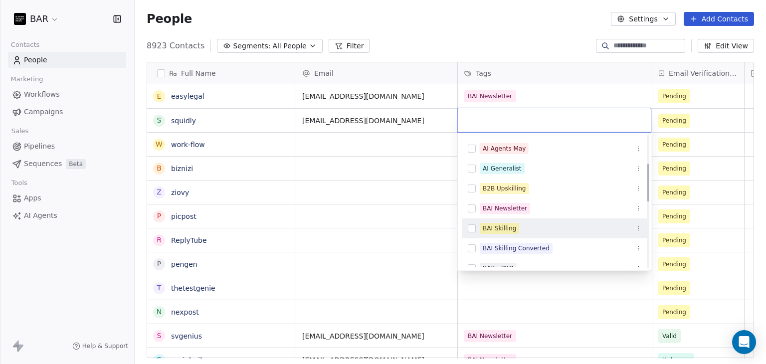
scroll to position [100, 0]
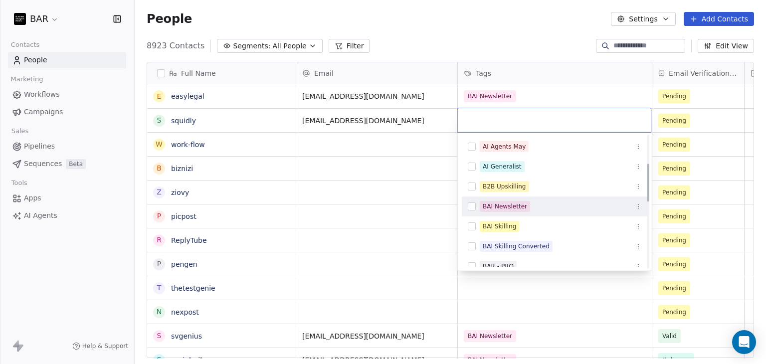
drag, startPoint x: 505, startPoint y: 205, endPoint x: 505, endPoint y: 186, distance: 19.0
click at [505, 204] on div "BAI Newsletter" at bounding box center [505, 206] width 44 height 9
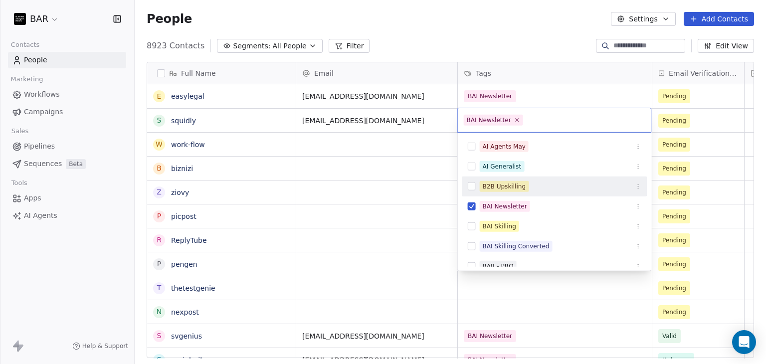
click at [452, 25] on html "BAR Contacts People Marketing Workflows Campaigns Sales Pipelines Sequences Bet…" at bounding box center [383, 182] width 766 height 364
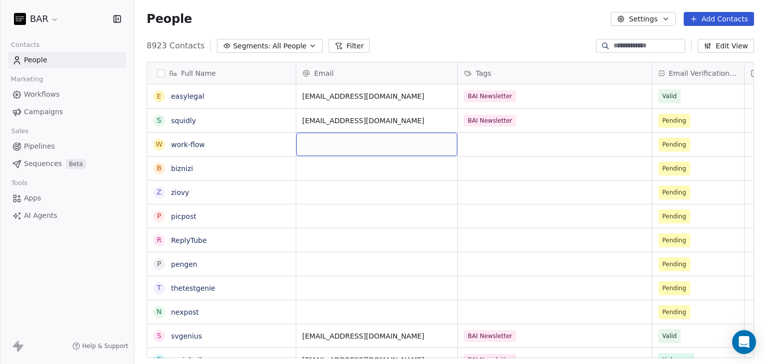
click at [355, 152] on div "grid" at bounding box center [376, 144] width 161 height 23
click at [355, 151] on div "grid" at bounding box center [376, 144] width 161 height 23
type input "**********"
click at [532, 145] on html "BAR Contacts People Marketing Workflows Campaigns Sales Pipelines Sequences Bet…" at bounding box center [383, 182] width 766 height 364
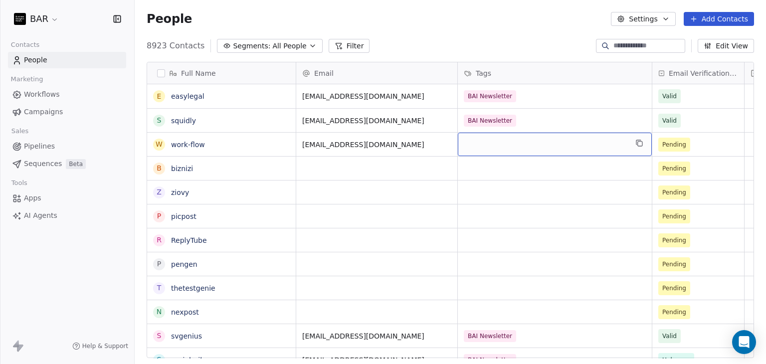
click at [503, 152] on div "grid" at bounding box center [555, 144] width 194 height 23
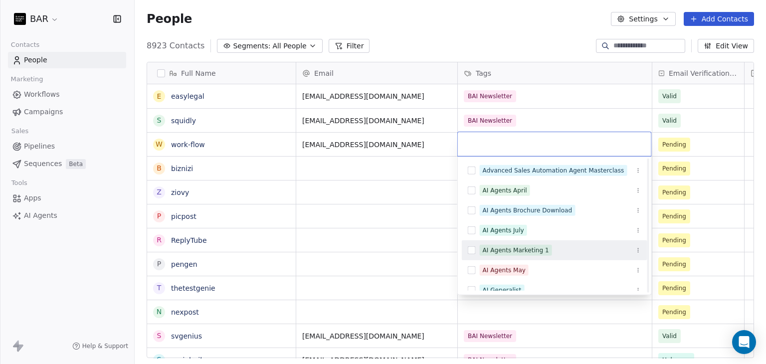
scroll to position [50, 0]
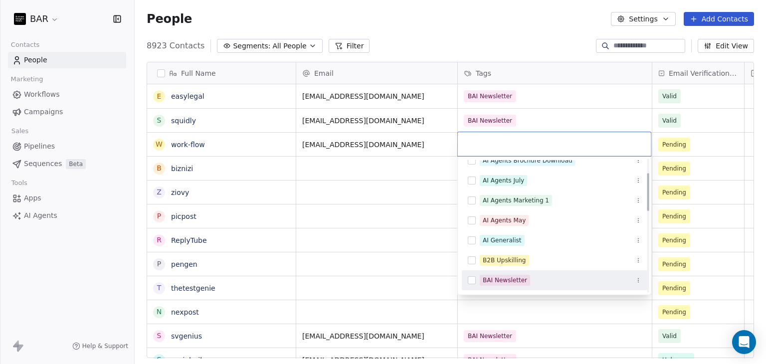
click at [491, 276] on div "BAI Newsletter" at bounding box center [505, 280] width 44 height 9
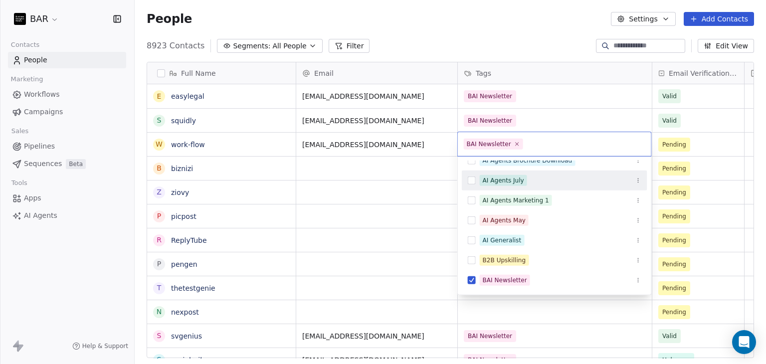
click at [484, 10] on html "BAR Contacts People Marketing Workflows Campaigns Sales Pipelines Sequences Bet…" at bounding box center [383, 182] width 766 height 364
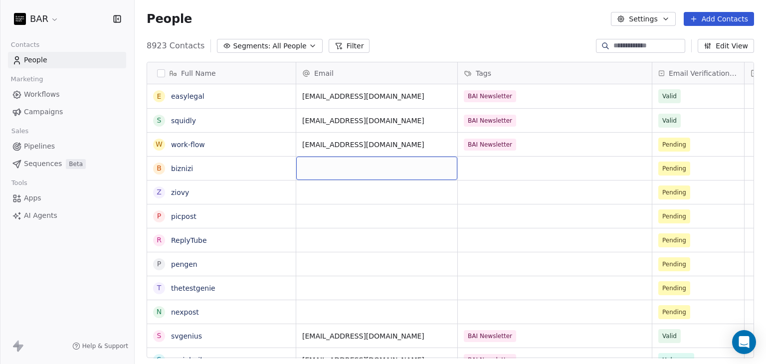
click at [347, 178] on div "grid" at bounding box center [376, 168] width 161 height 23
type input "**********"
click at [496, 169] on html "BAR Contacts People Marketing Workflows Campaigns Sales Pipelines Sequences Bet…" at bounding box center [383, 182] width 766 height 364
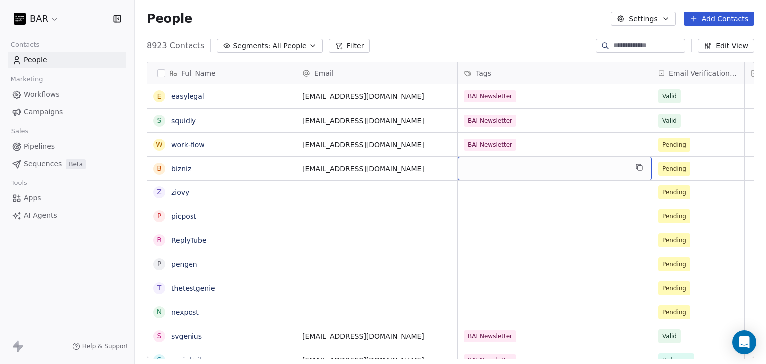
click at [501, 172] on div "grid" at bounding box center [555, 168] width 194 height 23
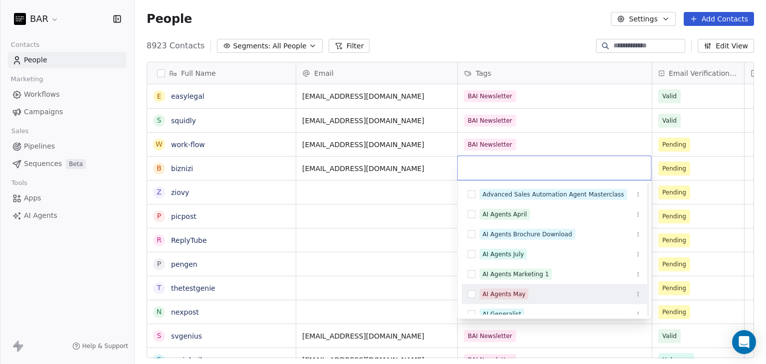
scroll to position [150, 0]
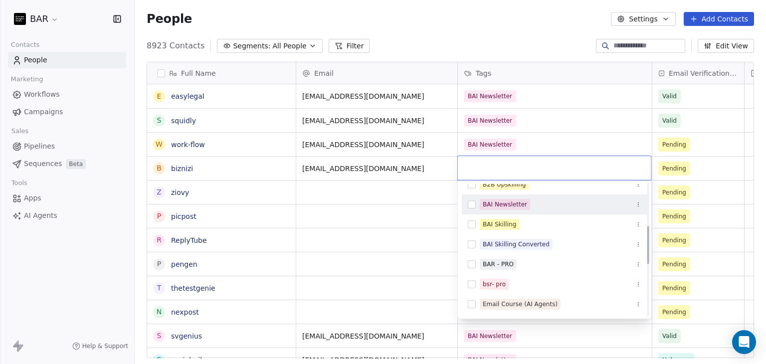
click at [503, 200] on div "BAI Newsletter" at bounding box center [505, 204] width 44 height 9
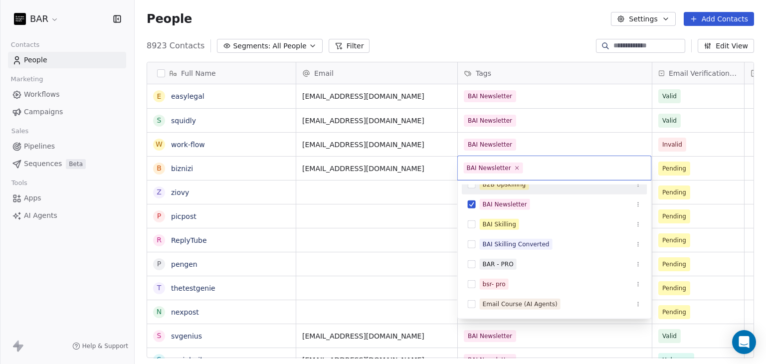
click at [513, 48] on html "BAR Contacts People Marketing Workflows Campaigns Sales Pipelines Sequences Bet…" at bounding box center [383, 182] width 766 height 364
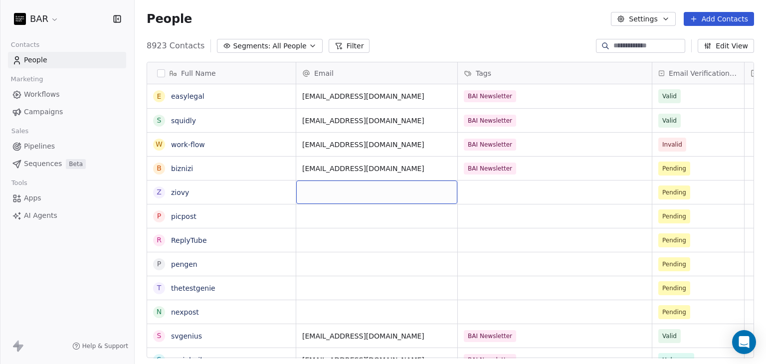
click at [354, 194] on div "grid" at bounding box center [376, 192] width 161 height 23
type input "**********"
drag, startPoint x: 533, startPoint y: 205, endPoint x: 524, endPoint y: 196, distance: 12.0
click at [534, 204] on html "BAR Contacts People Marketing Workflows Campaigns Sales Pipelines Sequences Bet…" at bounding box center [383, 182] width 766 height 364
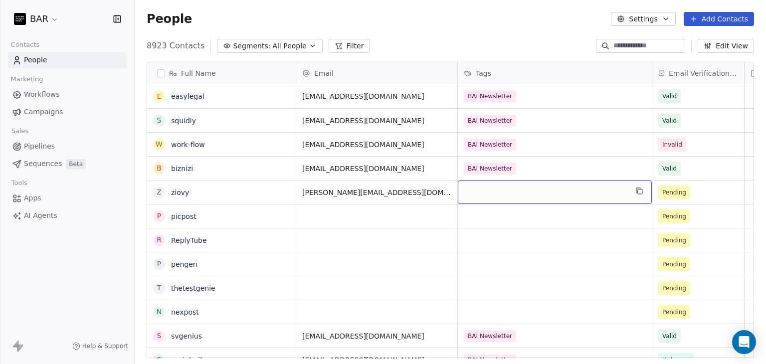
click at [519, 195] on div "grid" at bounding box center [555, 192] width 194 height 23
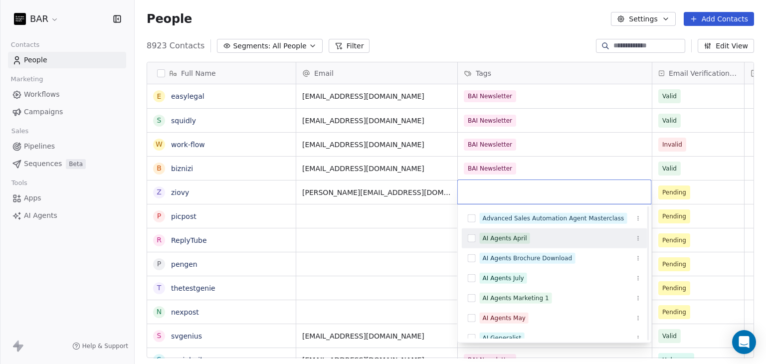
scroll to position [50, 0]
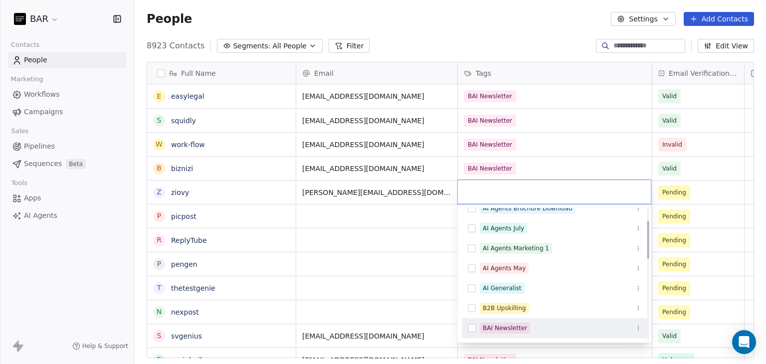
click at [499, 328] on div "BAI Newsletter" at bounding box center [505, 328] width 44 height 9
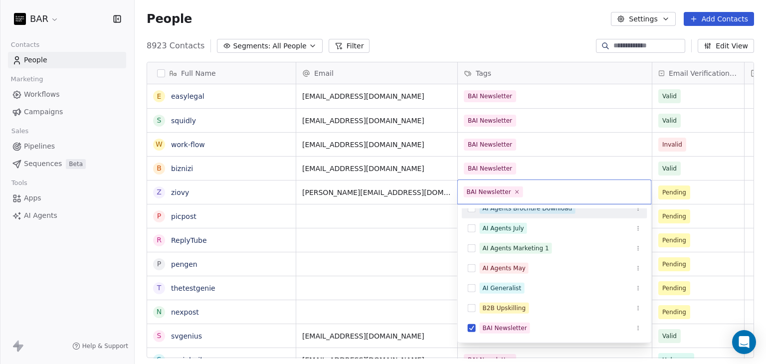
click at [434, 23] on html "BAR Contacts People Marketing Workflows Campaigns Sales Pipelines Sequences Bet…" at bounding box center [383, 182] width 766 height 364
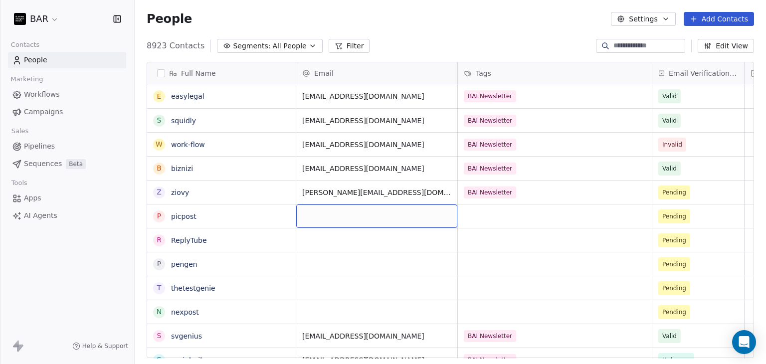
click at [341, 220] on div "grid" at bounding box center [376, 215] width 161 height 23
type input "**********"
drag, startPoint x: 503, startPoint y: 218, endPoint x: 510, endPoint y: 216, distance: 7.7
click at [503, 217] on html "BAR Contacts People Marketing Workflows Campaigns Sales Pipelines Sequences Bet…" at bounding box center [383, 182] width 766 height 364
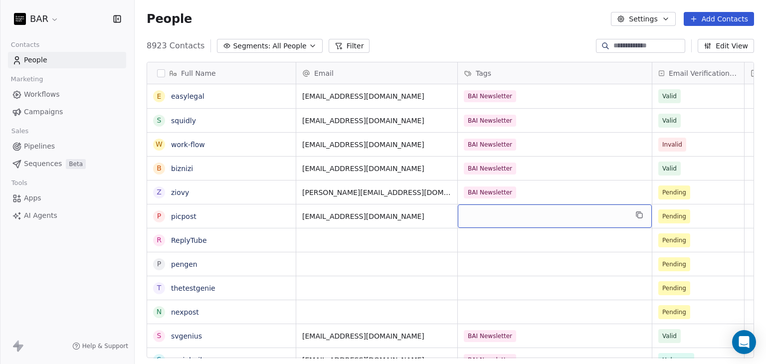
click at [510, 214] on div "grid" at bounding box center [555, 215] width 194 height 23
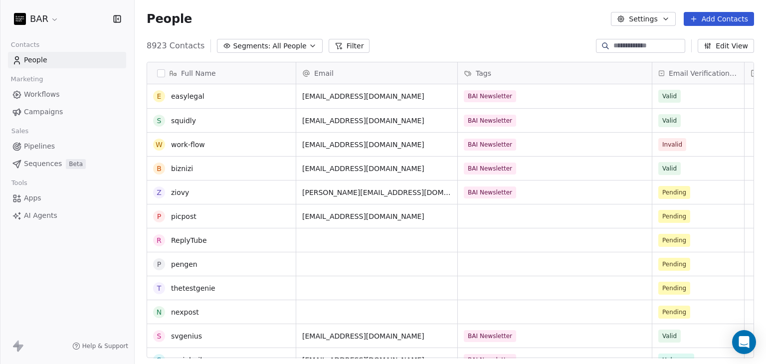
scroll to position [100, 0]
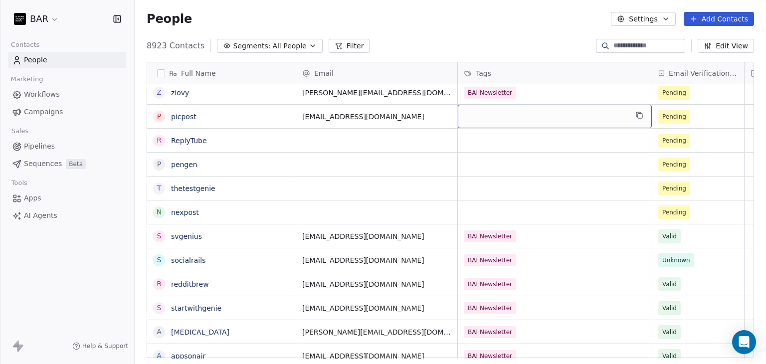
click at [506, 110] on div "grid" at bounding box center [555, 116] width 194 height 23
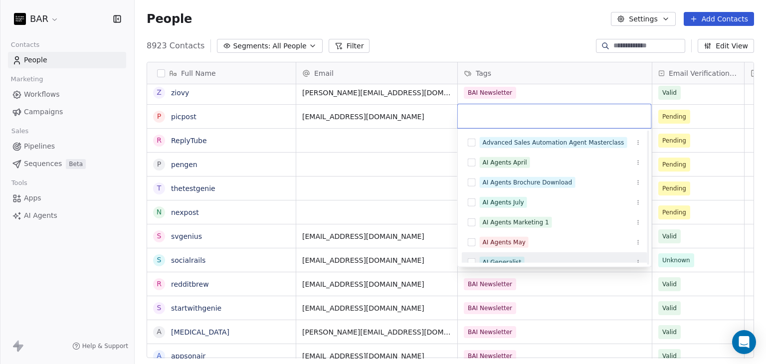
scroll to position [50, 0]
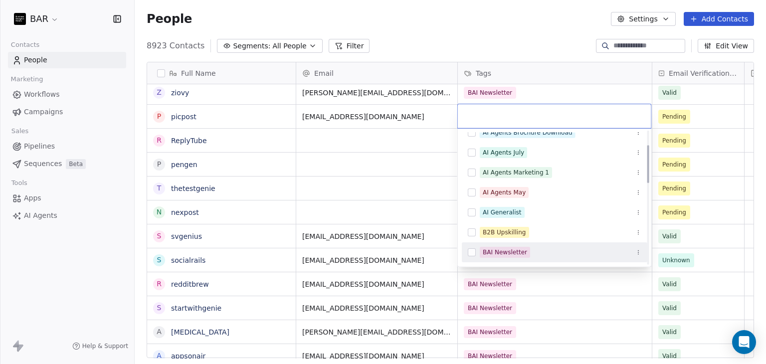
click at [489, 247] on span "BAI Newsletter" at bounding box center [505, 252] width 50 height 11
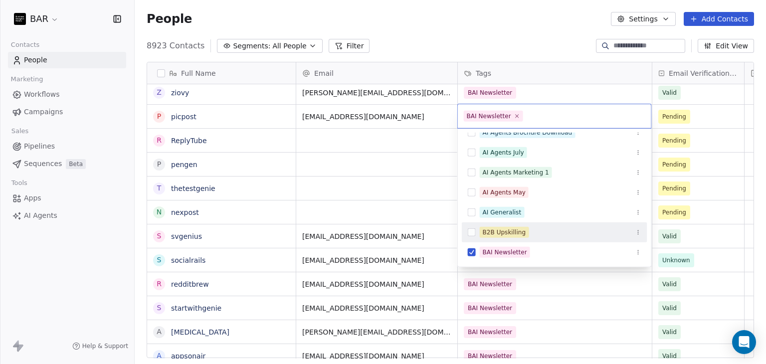
click at [353, 184] on html "BAR Contacts People Marketing Workflows Campaigns Sales Pipelines Sequences Bet…" at bounding box center [383, 182] width 766 height 364
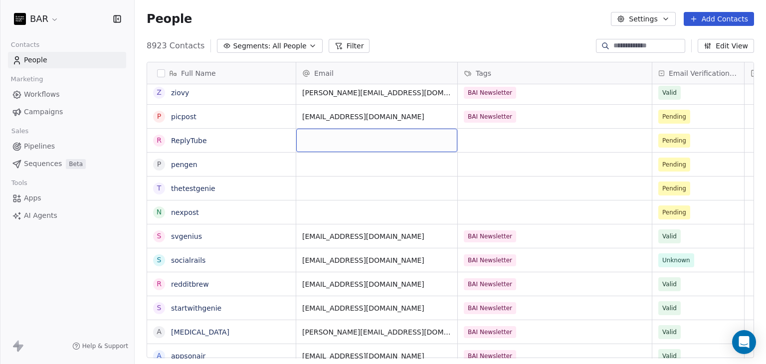
click at [338, 142] on div "grid" at bounding box center [376, 140] width 161 height 23
type input "**********"
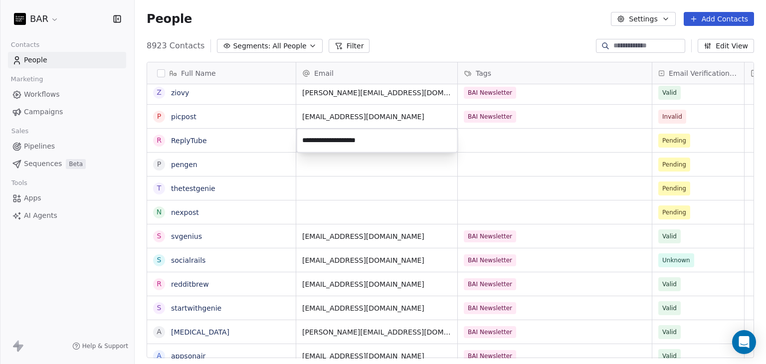
click at [523, 147] on html "BAR Contacts People Marketing Workflows Campaigns Sales Pipelines Sequences Bet…" at bounding box center [383, 182] width 766 height 364
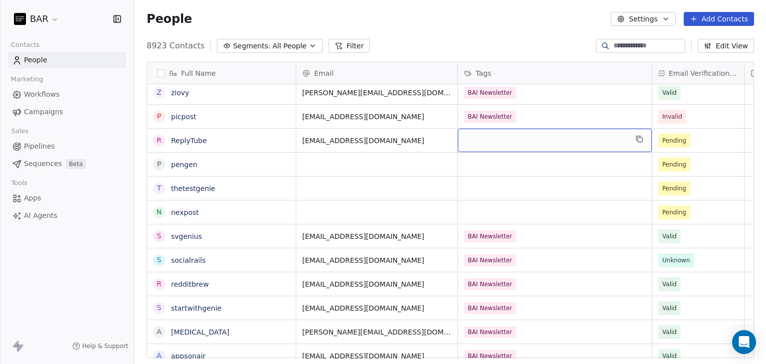
click at [514, 143] on div "grid" at bounding box center [555, 140] width 194 height 23
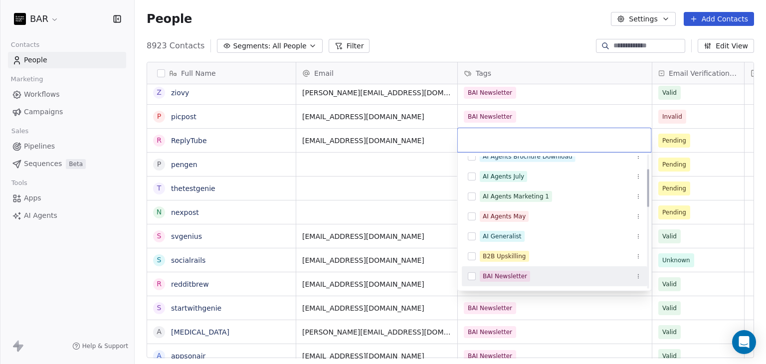
click at [507, 273] on div "BAI Newsletter" at bounding box center [505, 276] width 44 height 9
click at [385, 186] on html "BAR Contacts People Marketing Workflows Campaigns Sales Pipelines Sequences Bet…" at bounding box center [383, 182] width 766 height 364
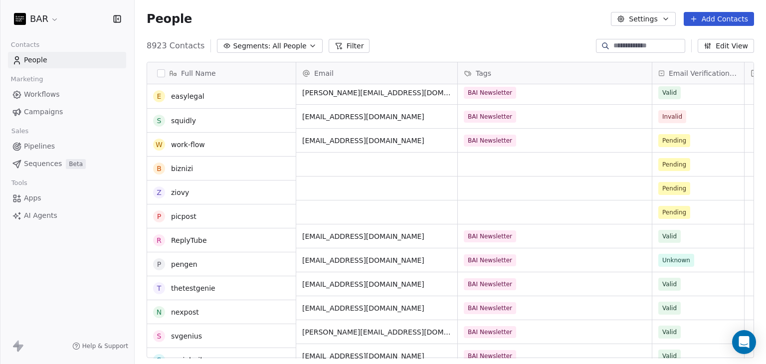
scroll to position [100, 0]
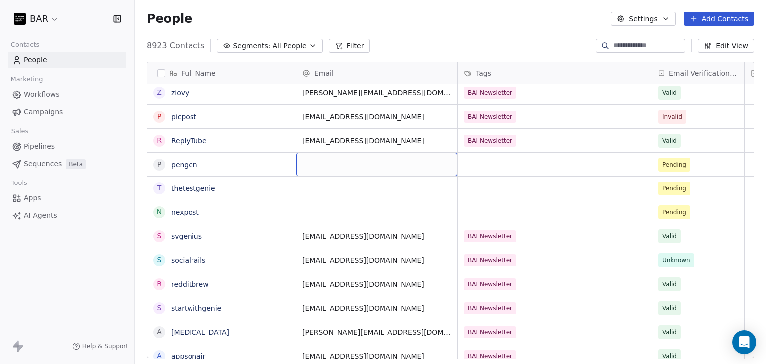
click at [333, 165] on div "grid" at bounding box center [376, 164] width 161 height 23
click at [333, 164] on div "grid" at bounding box center [376, 164] width 161 height 23
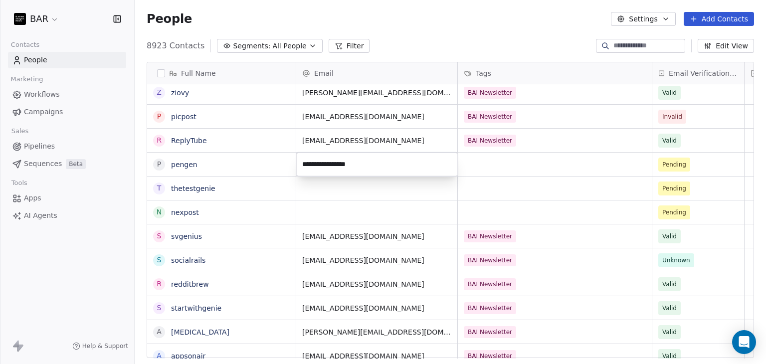
type input "**********"
click at [492, 164] on html "BAR Contacts People Marketing Workflows Campaigns Sales Pipelines Sequences Bet…" at bounding box center [383, 182] width 766 height 364
click at [513, 164] on html "BAR Contacts People Marketing Workflows Campaigns Sales Pipelines Sequences Bet…" at bounding box center [383, 182] width 766 height 364
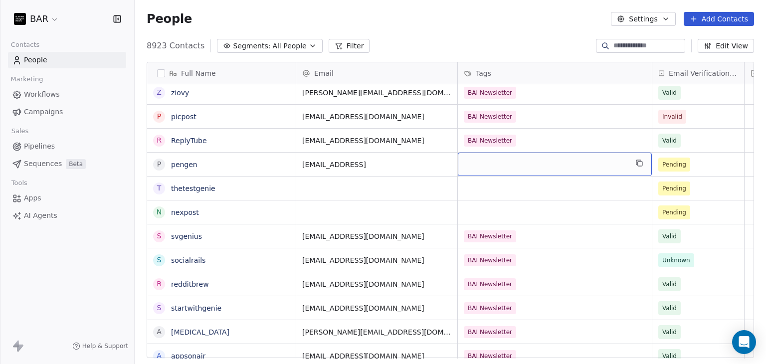
click at [499, 170] on div "grid" at bounding box center [555, 164] width 194 height 23
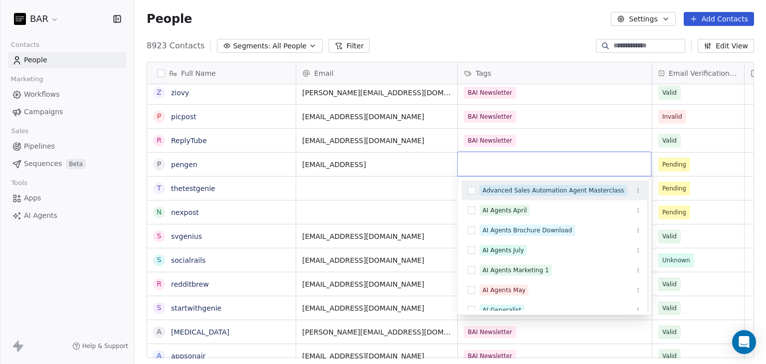
scroll to position [50, 0]
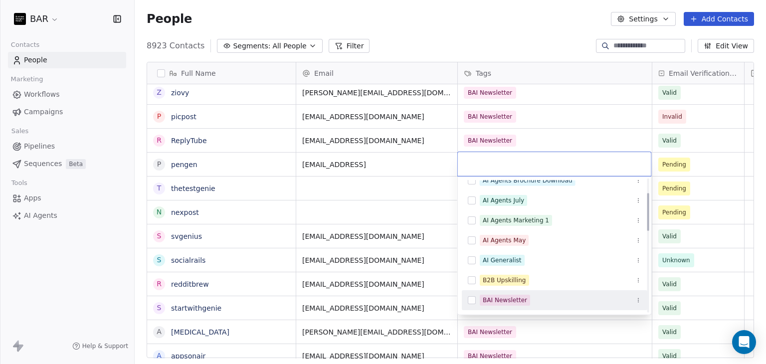
click at [489, 299] on div "BAI Newsletter" at bounding box center [505, 300] width 44 height 9
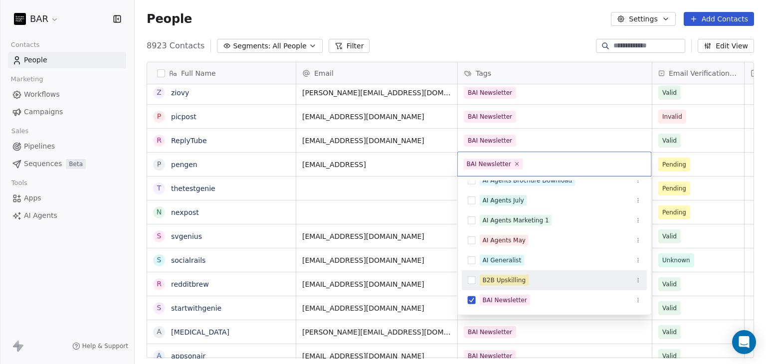
click at [377, 189] on html "BAR Contacts People Marketing Workflows Campaigns Sales Pipelines Sequences Bet…" at bounding box center [383, 182] width 766 height 364
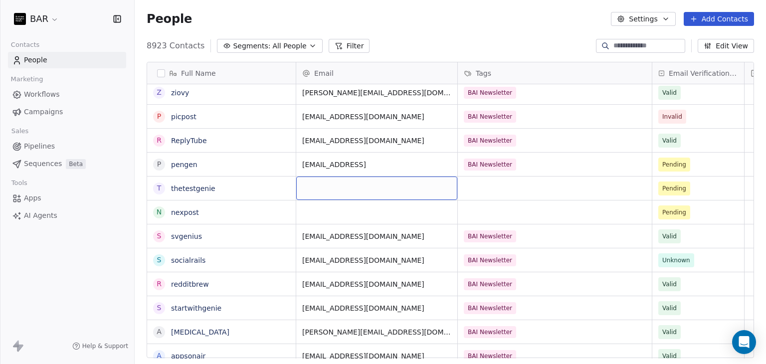
click at [333, 186] on div "grid" at bounding box center [376, 188] width 161 height 23
click at [332, 185] on div "grid" at bounding box center [376, 188] width 161 height 23
click at [317, 187] on div "grid" at bounding box center [376, 188] width 161 height 23
type input "**********"
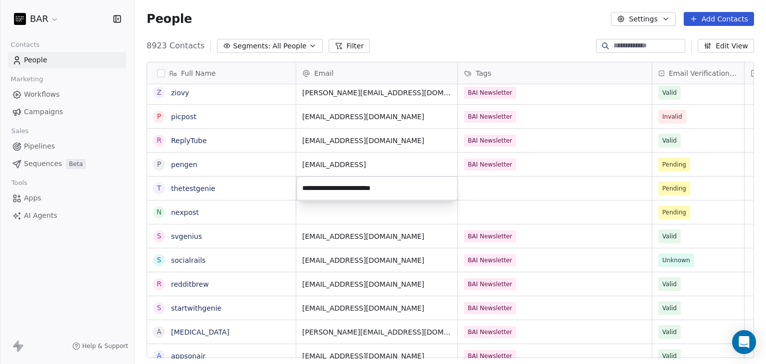
click at [498, 187] on html "BAR Contacts People Marketing Workflows Campaigns Sales Pipelines Sequences Bet…" at bounding box center [383, 182] width 766 height 364
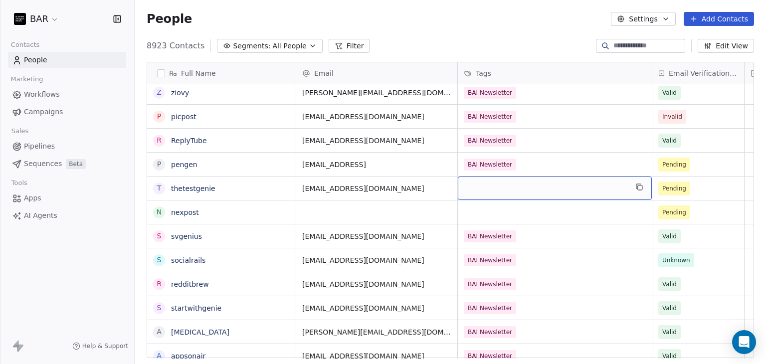
click at [498, 187] on div "grid" at bounding box center [555, 188] width 194 height 23
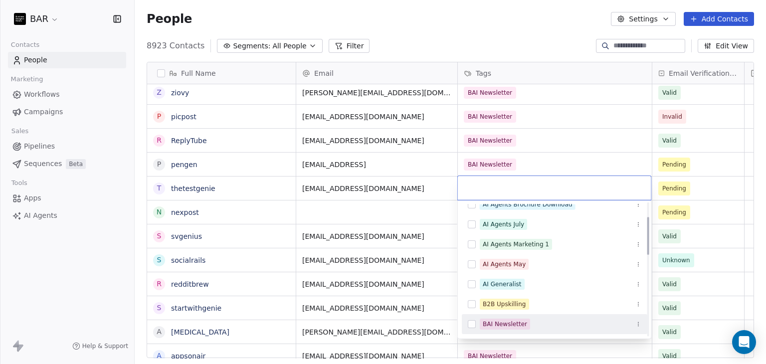
click at [489, 325] on div "BAI Newsletter" at bounding box center [505, 324] width 44 height 9
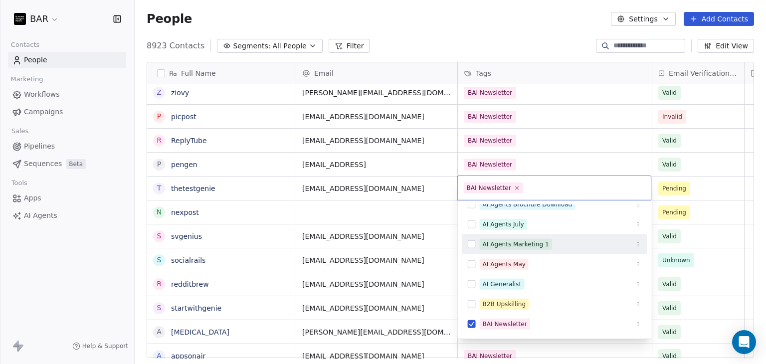
drag, startPoint x: 367, startPoint y: 214, endPoint x: 326, endPoint y: 201, distance: 42.9
click at [366, 214] on html "BAR Contacts People Marketing Workflows Campaigns Sales Pipelines Sequences Bet…" at bounding box center [383, 182] width 766 height 364
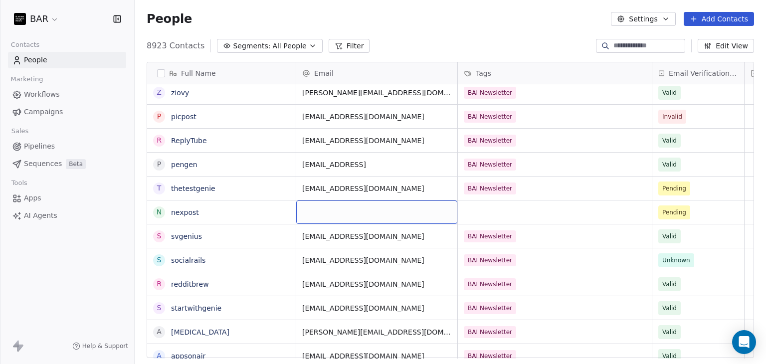
click at [334, 210] on div "grid" at bounding box center [376, 211] width 161 height 23
click at [333, 209] on div "grid" at bounding box center [376, 211] width 161 height 23
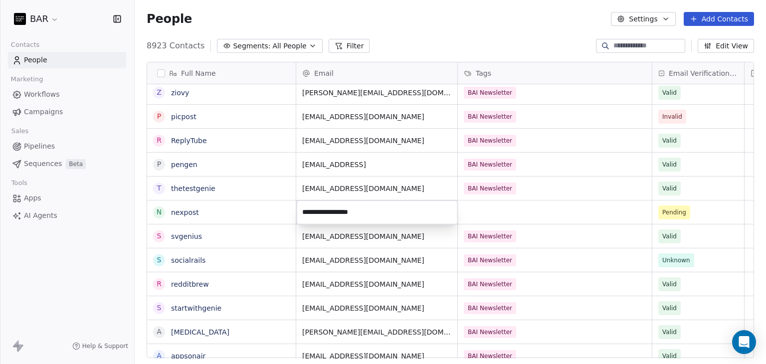
type input "**********"
click at [556, 212] on html "BAR Contacts People Marketing Workflows Campaigns Sales Pipelines Sequences Bet…" at bounding box center [383, 182] width 766 height 364
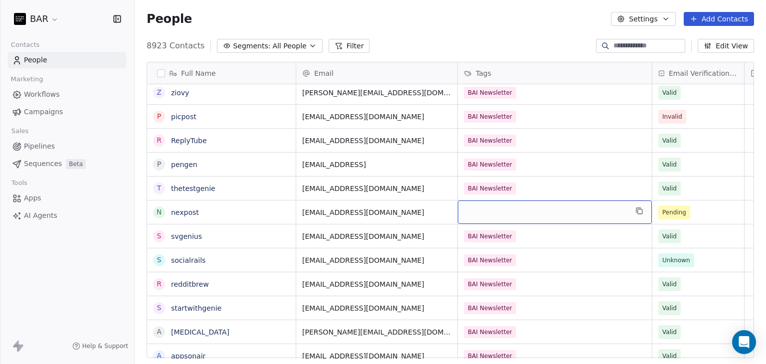
drag, startPoint x: 556, startPoint y: 212, endPoint x: 545, endPoint y: 213, distance: 11.0
click at [515, 216] on div "grid" at bounding box center [555, 211] width 194 height 23
click at [514, 216] on div "grid" at bounding box center [555, 211] width 194 height 23
click at [494, 211] on div "grid" at bounding box center [555, 211] width 194 height 23
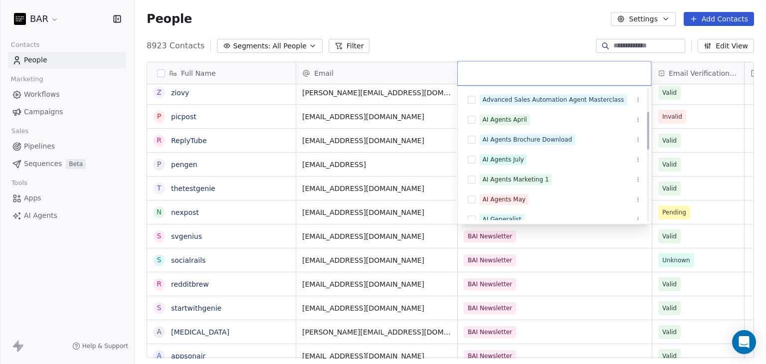
scroll to position [100, 0]
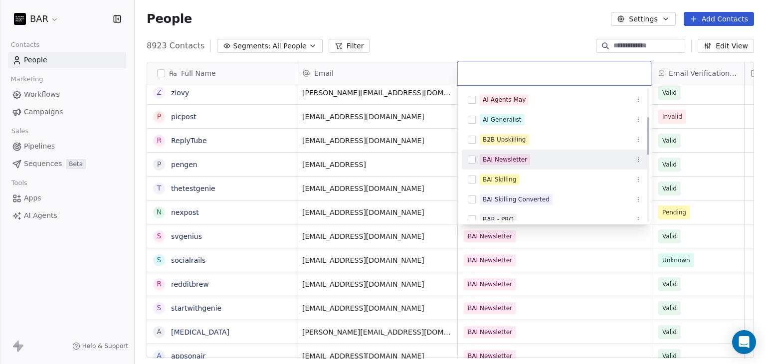
click at [517, 158] on div "BAI Newsletter" at bounding box center [505, 159] width 44 height 9
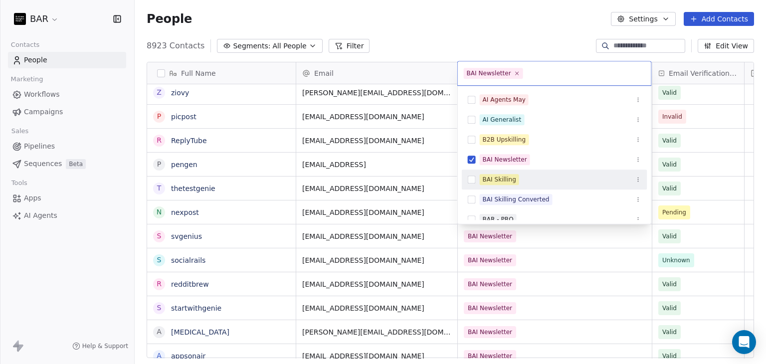
click at [407, 45] on html "BAR Contacts People Marketing Workflows Campaigns Sales Pipelines Sequences Bet…" at bounding box center [383, 182] width 766 height 364
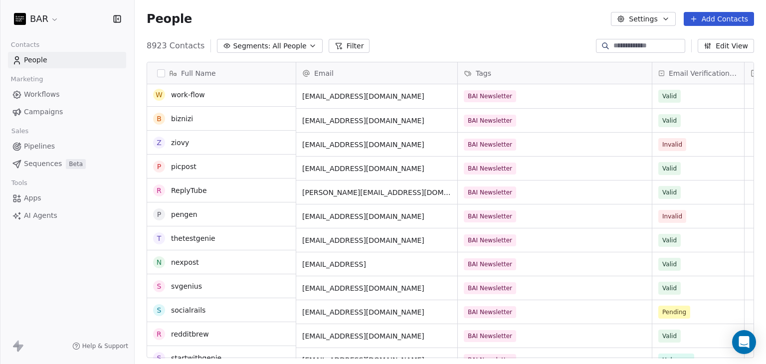
scroll to position [0, 0]
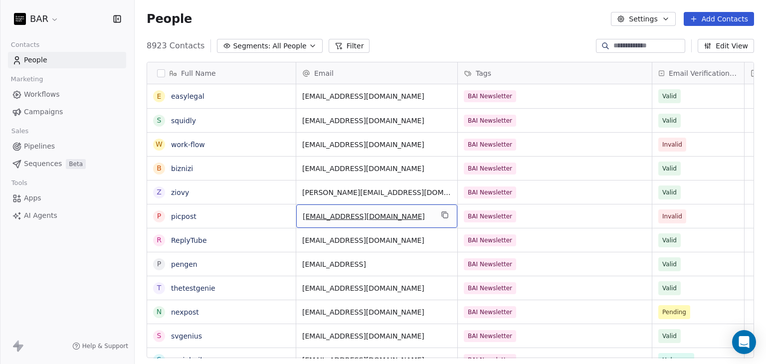
click at [385, 217] on span "[EMAIL_ADDRESS][DOMAIN_NAME]" at bounding box center [368, 216] width 130 height 10
type input "**********"
click at [494, 32] on html "BAR Contacts People Marketing Workflows Campaigns Sales Pipelines Sequences Bet…" at bounding box center [383, 182] width 766 height 364
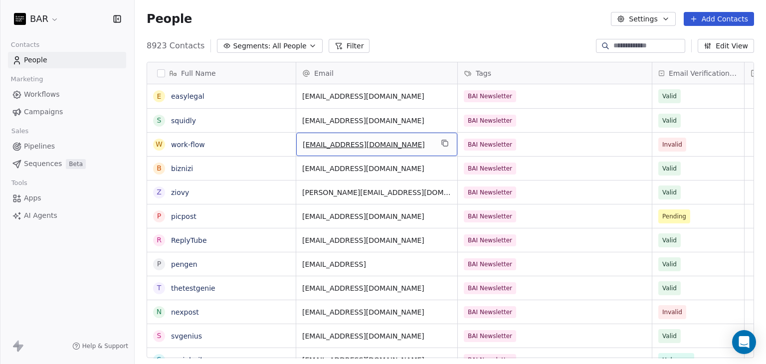
click at [388, 145] on span "[EMAIL_ADDRESS][DOMAIN_NAME]" at bounding box center [368, 145] width 130 height 10
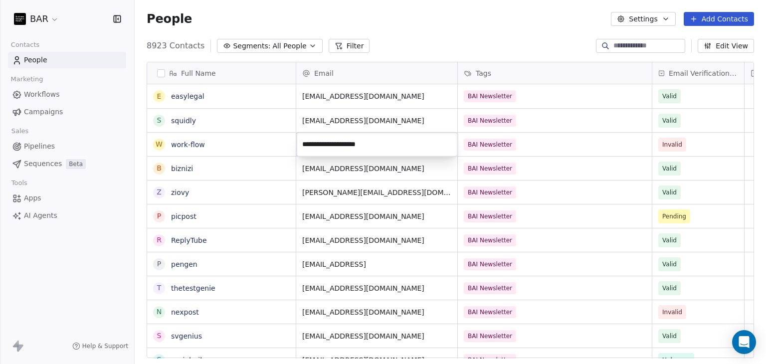
type input "**********"
click at [401, 57] on html "BAR Contacts People Marketing Workflows Campaigns Sales Pipelines Sequences Bet…" at bounding box center [383, 182] width 766 height 364
click at [401, 42] on div "8923 Contacts Segments: All People Filter Edit View" at bounding box center [450, 46] width 631 height 16
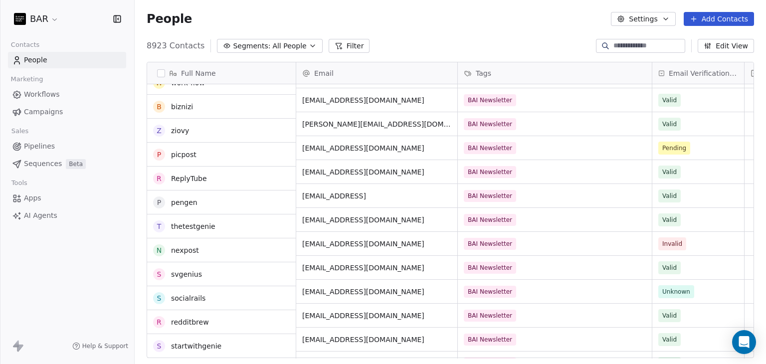
scroll to position [100, 0]
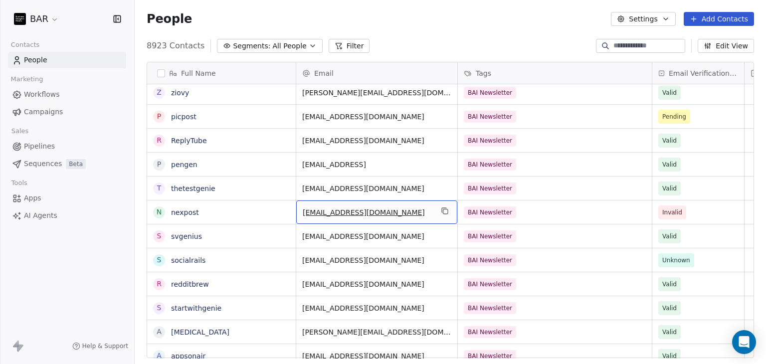
click at [391, 209] on span "[EMAIL_ADDRESS][DOMAIN_NAME]" at bounding box center [368, 212] width 130 height 10
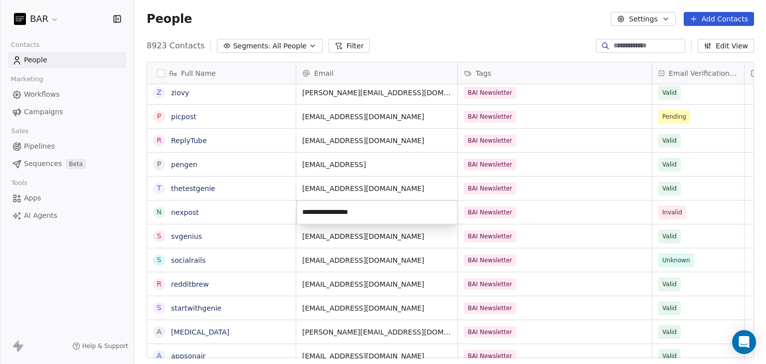
type input "**********"
click at [415, 28] on html "BAR Contacts People Marketing Workflows Campaigns Sales Pipelines Sequences Bet…" at bounding box center [383, 182] width 766 height 364
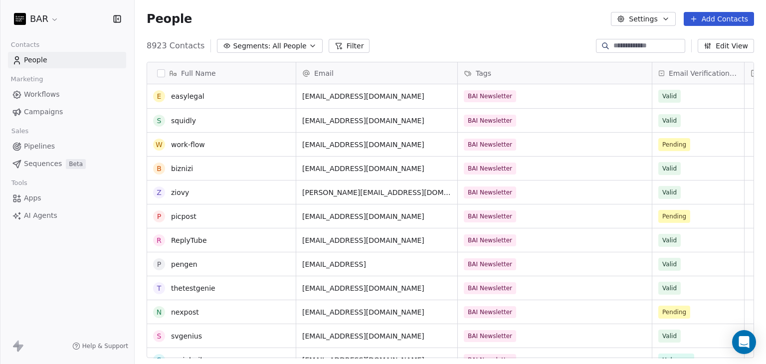
scroll to position [0, 0]
